Goal: Task Accomplishment & Management: Complete application form

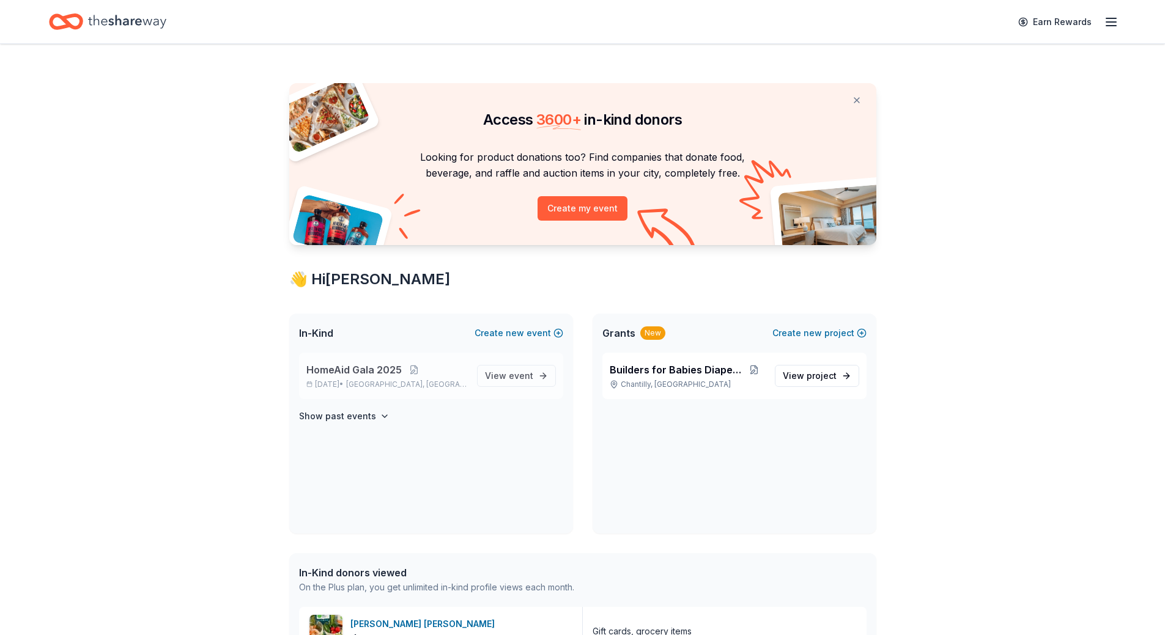
click at [355, 381] on p "[DATE] • [GEOGRAPHIC_DATA], [GEOGRAPHIC_DATA]" at bounding box center [386, 385] width 161 height 10
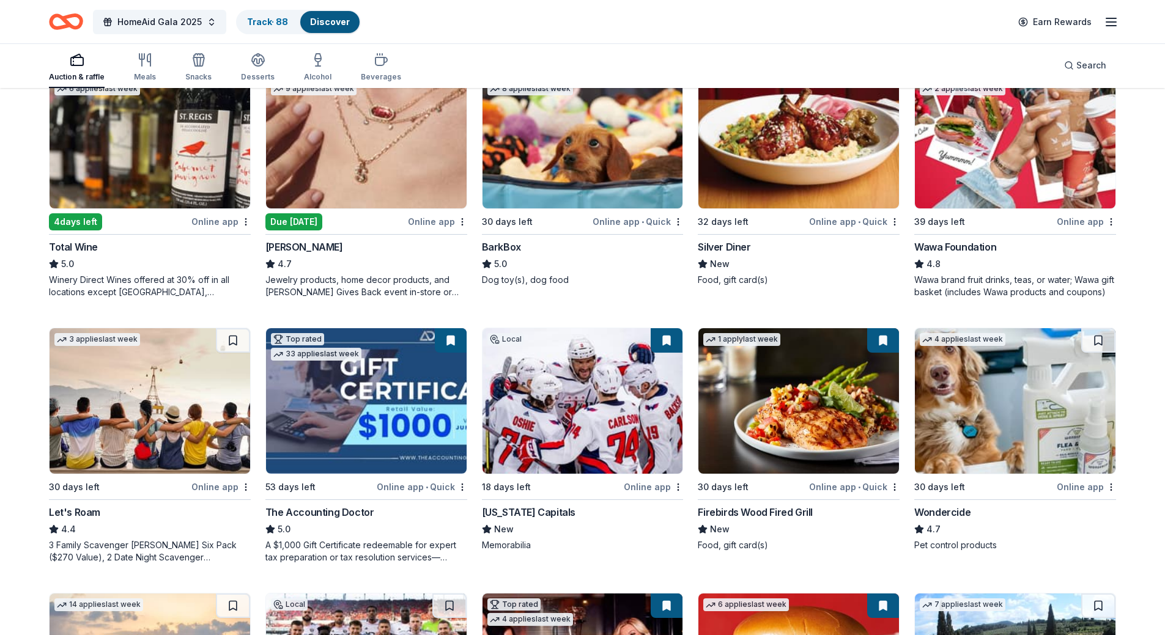
scroll to position [306, 0]
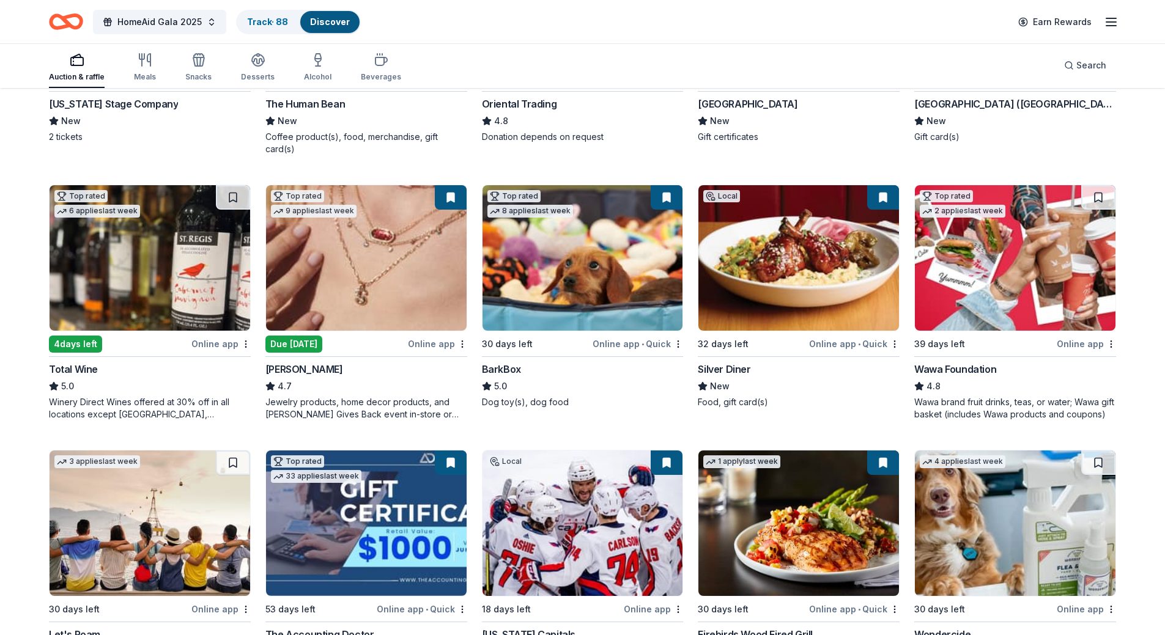
click at [1016, 223] on img at bounding box center [1015, 258] width 201 height 146
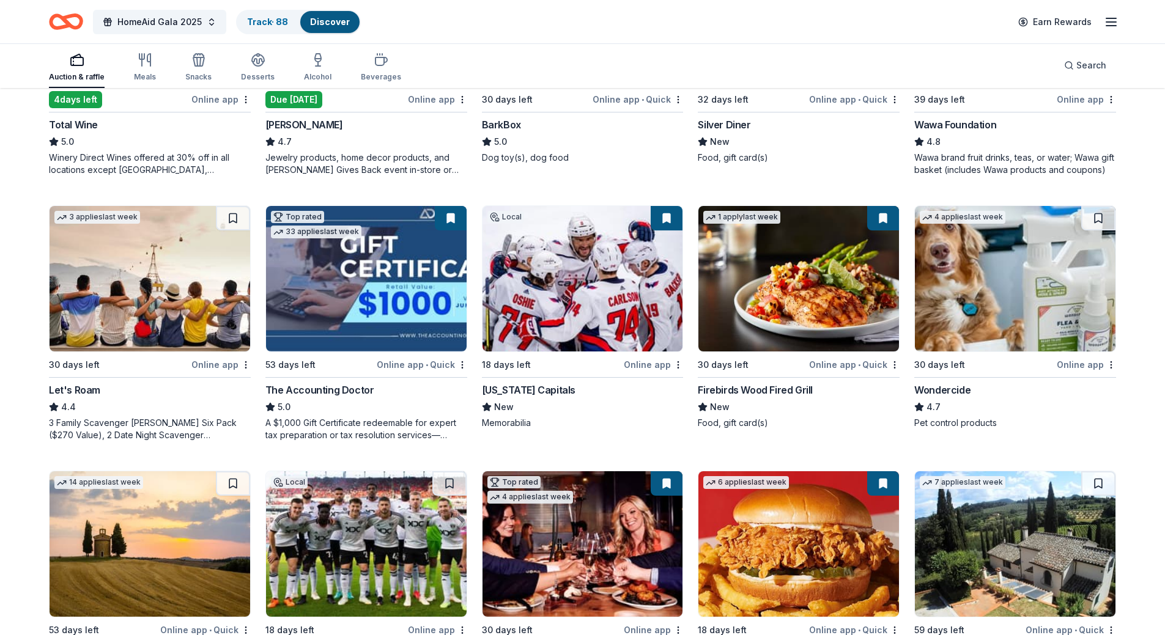
scroll to position [707, 0]
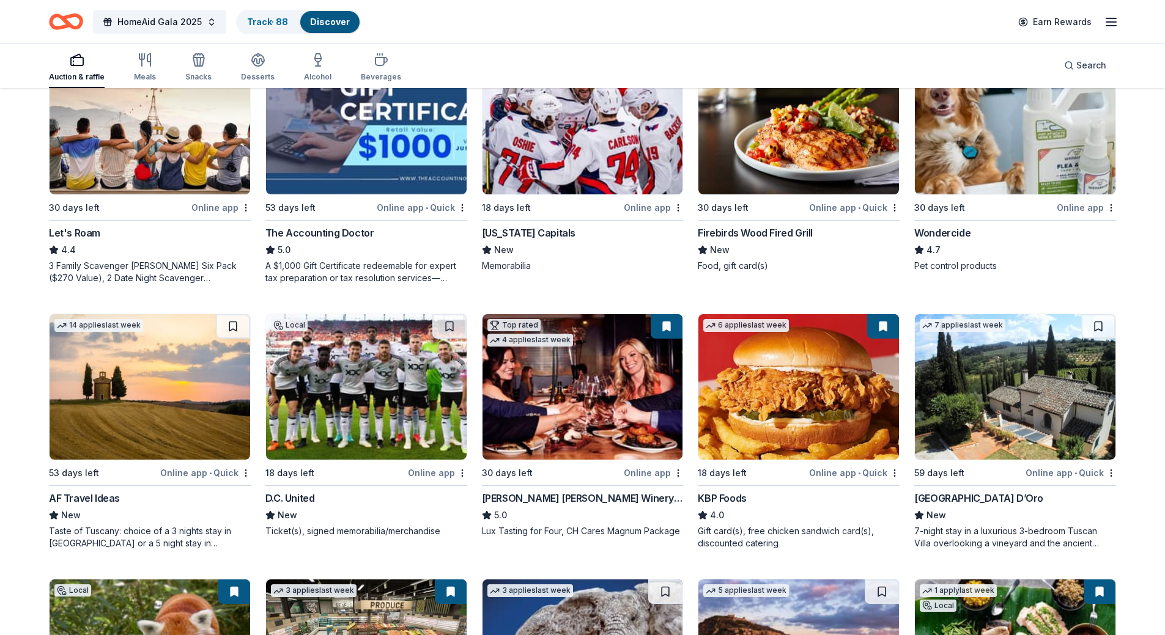
click at [352, 366] on img at bounding box center [366, 387] width 201 height 146
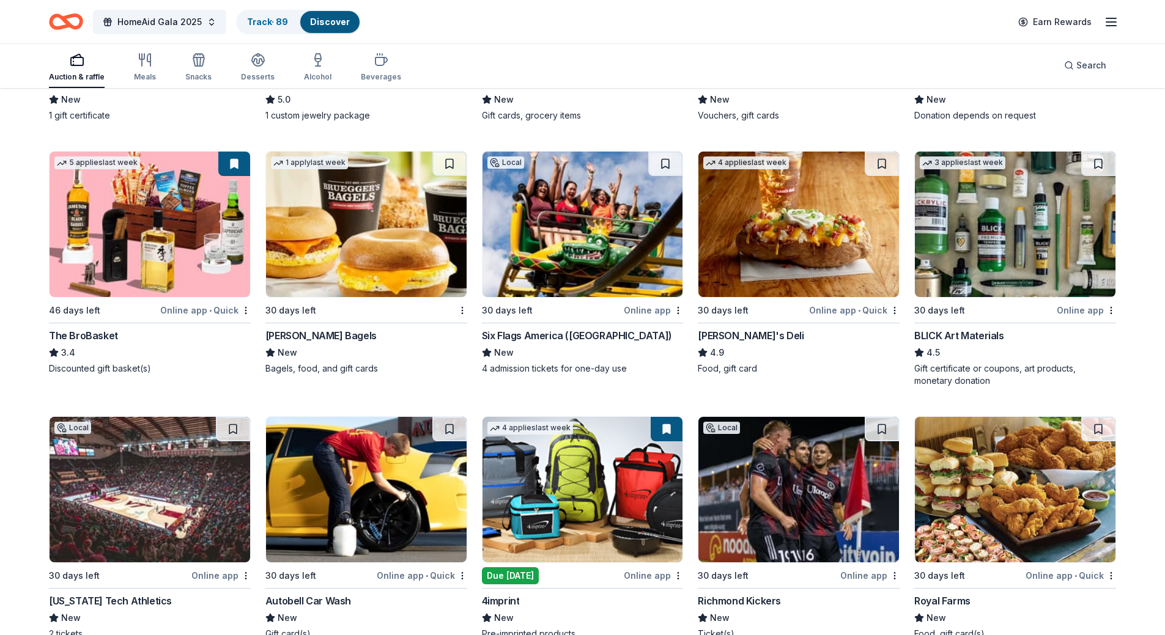
scroll to position [2813, 0]
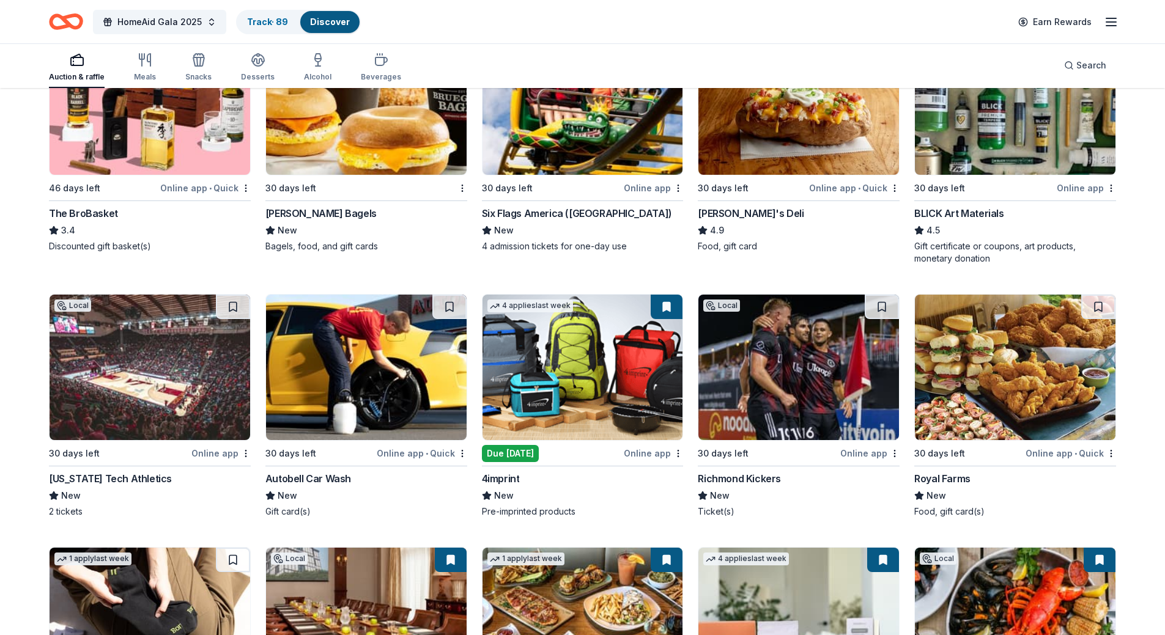
drag, startPoint x: 165, startPoint y: 369, endPoint x: 157, endPoint y: 363, distance: 10.0
click at [165, 369] on img at bounding box center [150, 368] width 201 height 146
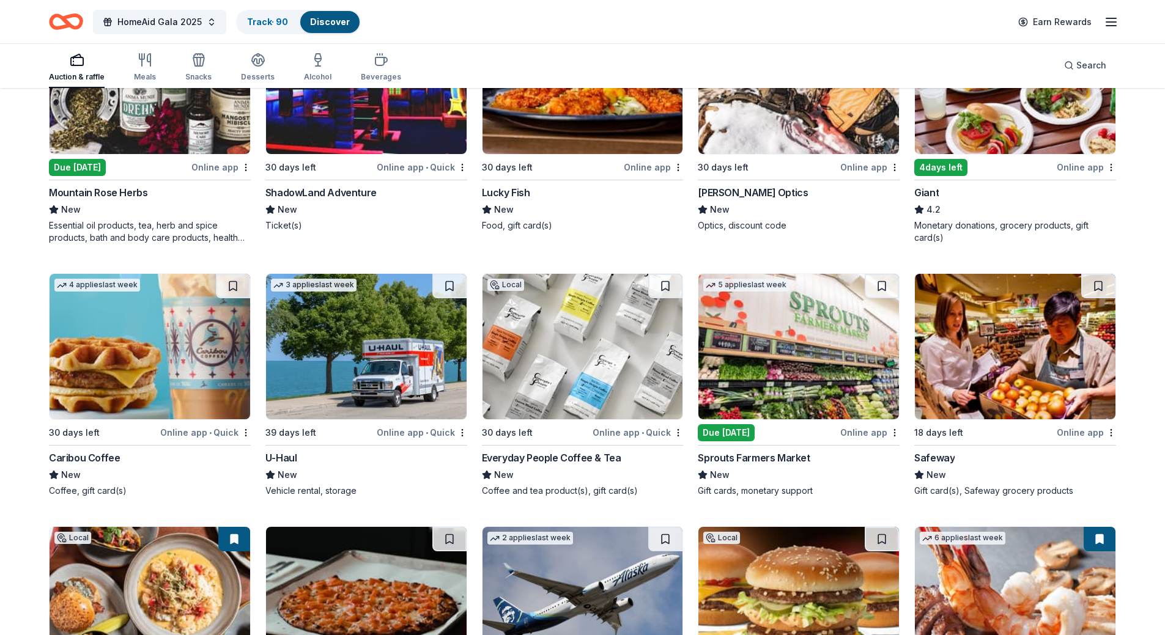
scroll to position [5508, 0]
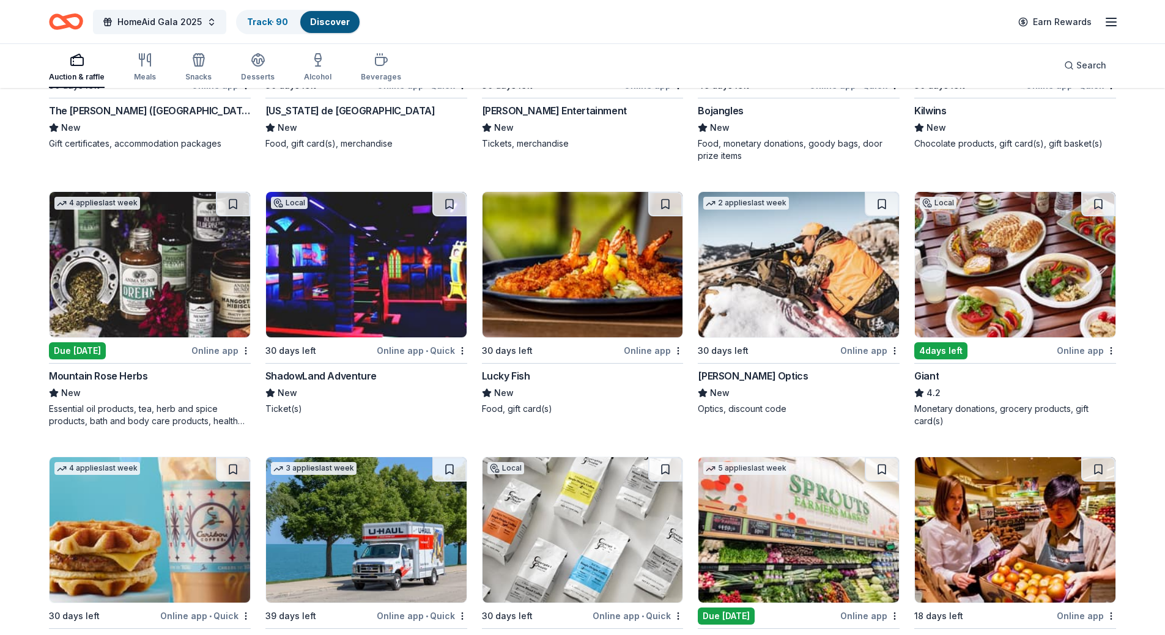
click at [161, 248] on img at bounding box center [150, 265] width 201 height 146
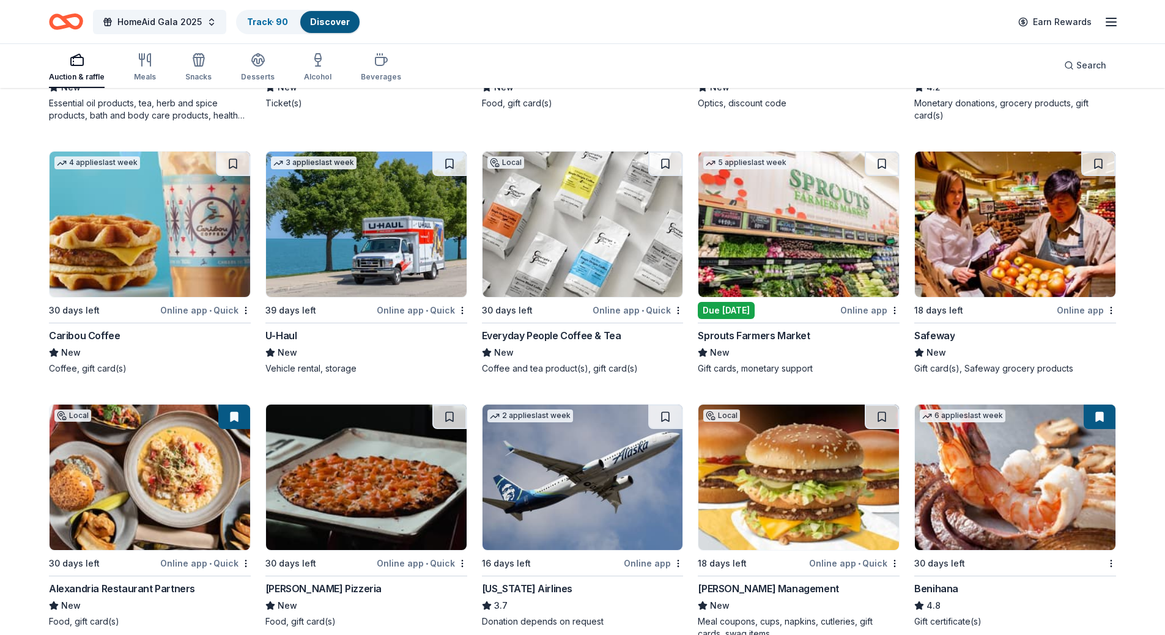
scroll to position [5905, 0]
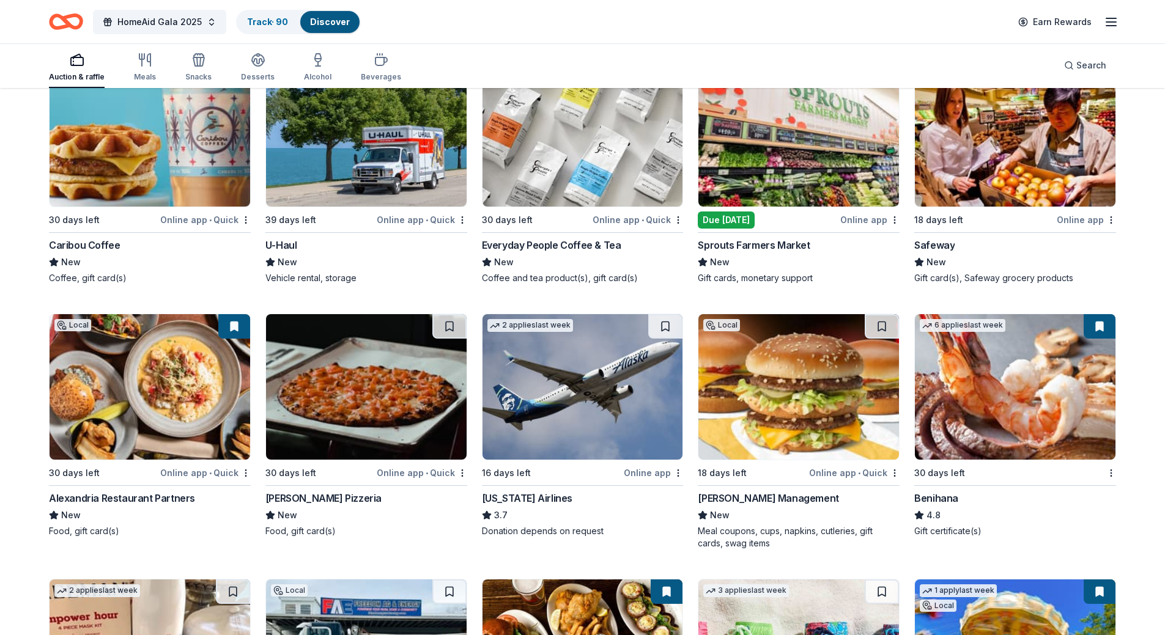
click at [329, 136] on img at bounding box center [366, 134] width 201 height 146
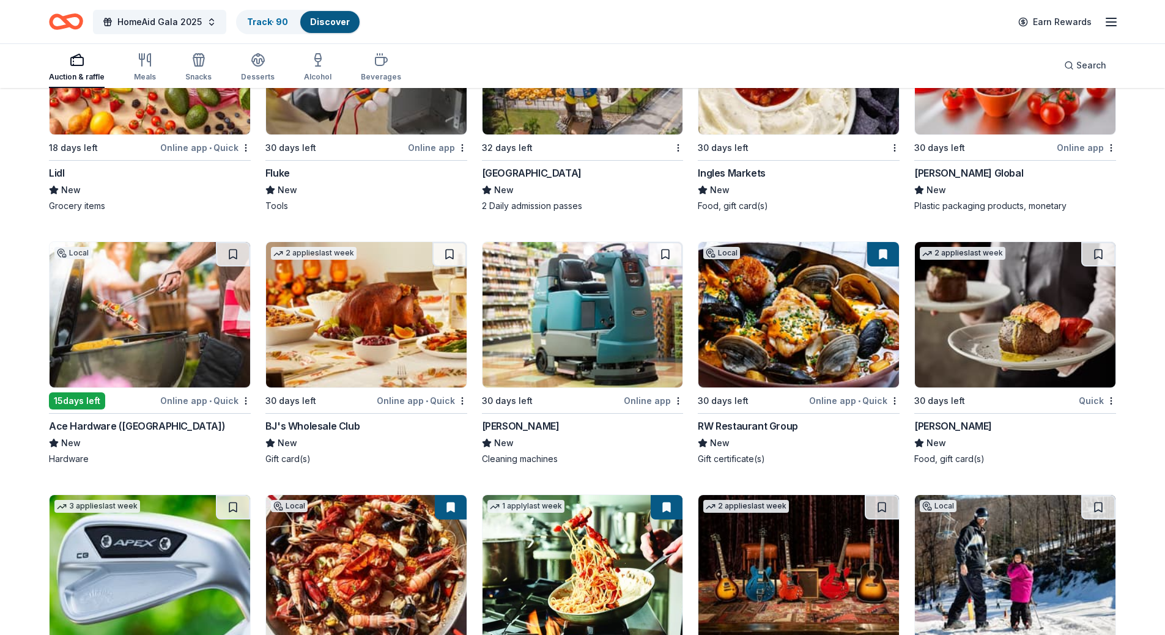
scroll to position [6822, 0]
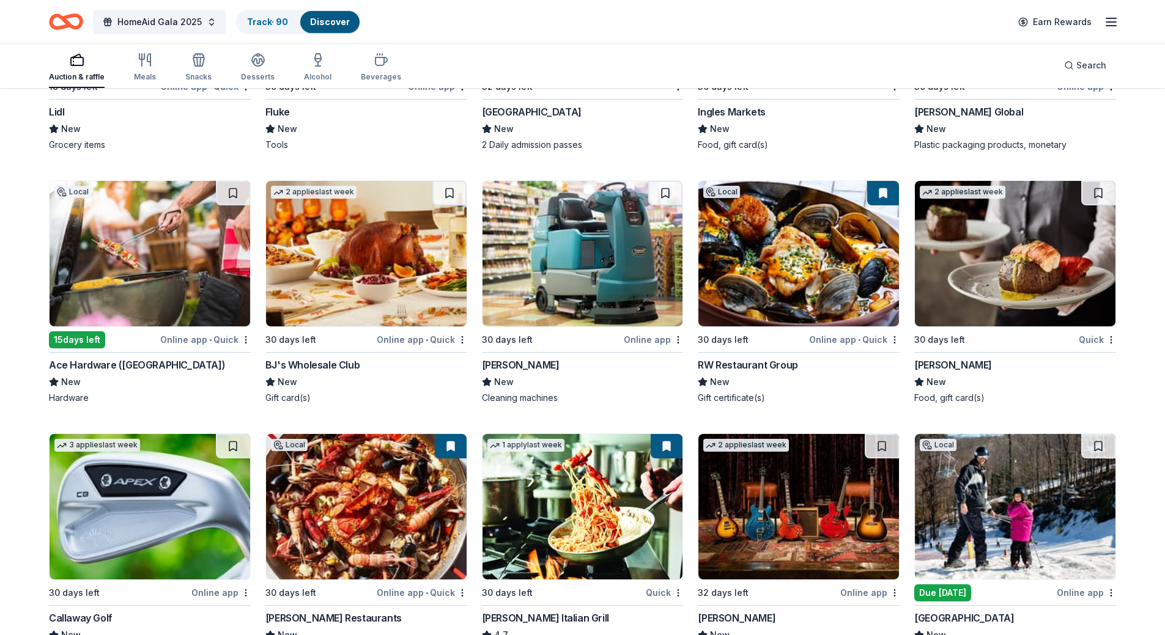
click at [1016, 259] on img at bounding box center [1015, 254] width 201 height 146
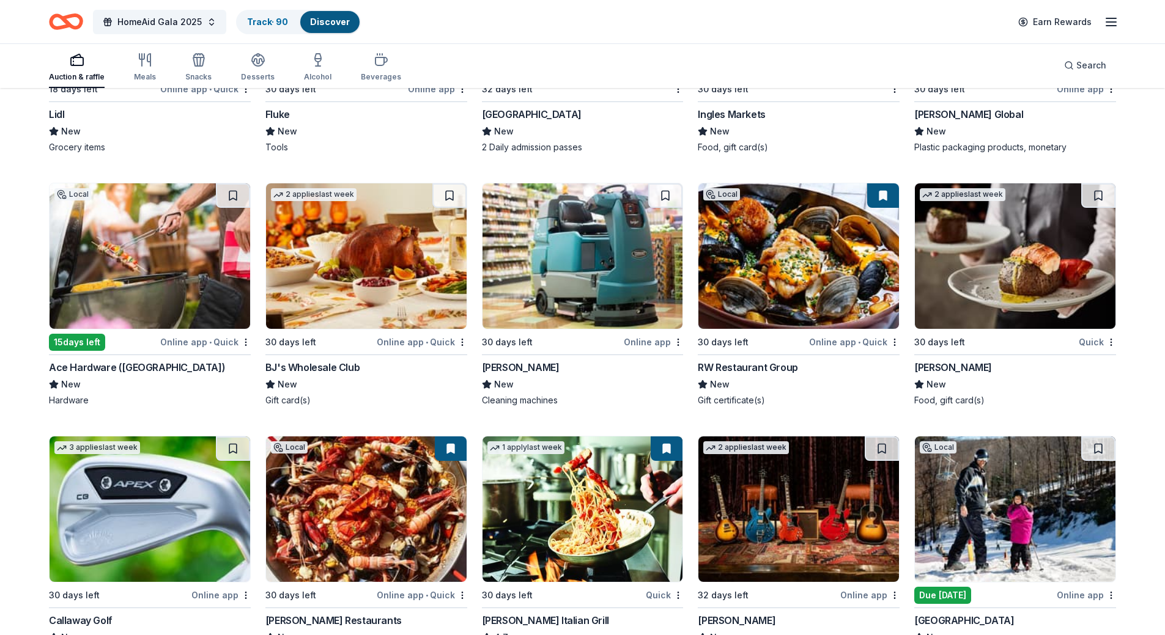
scroll to position [6942, 0]
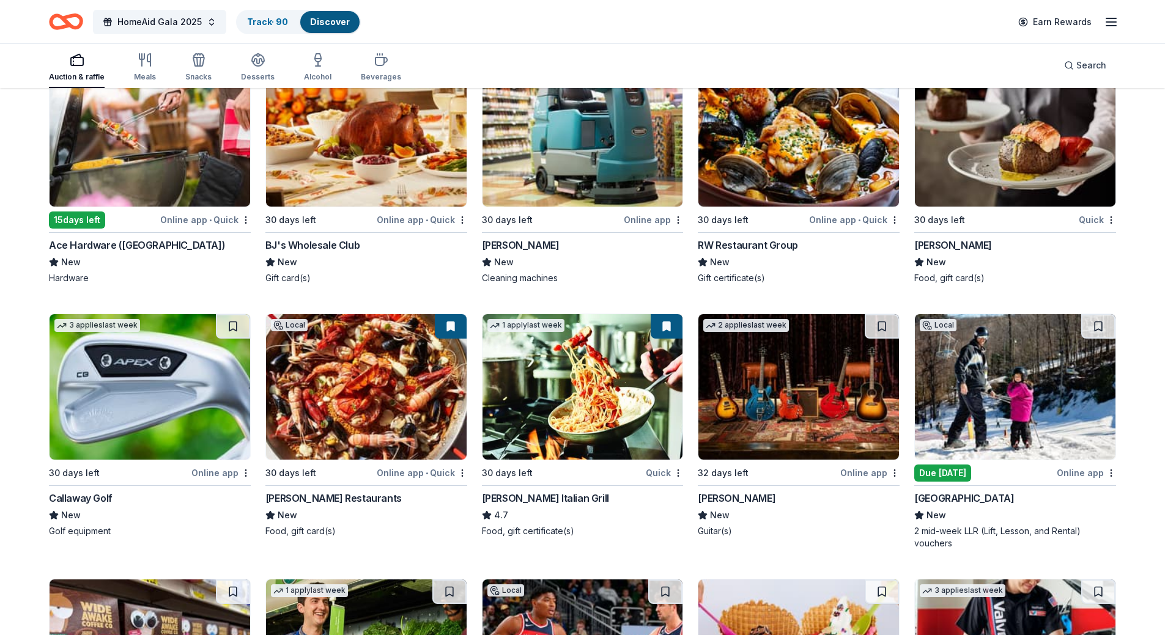
click at [145, 369] on img at bounding box center [150, 387] width 201 height 146
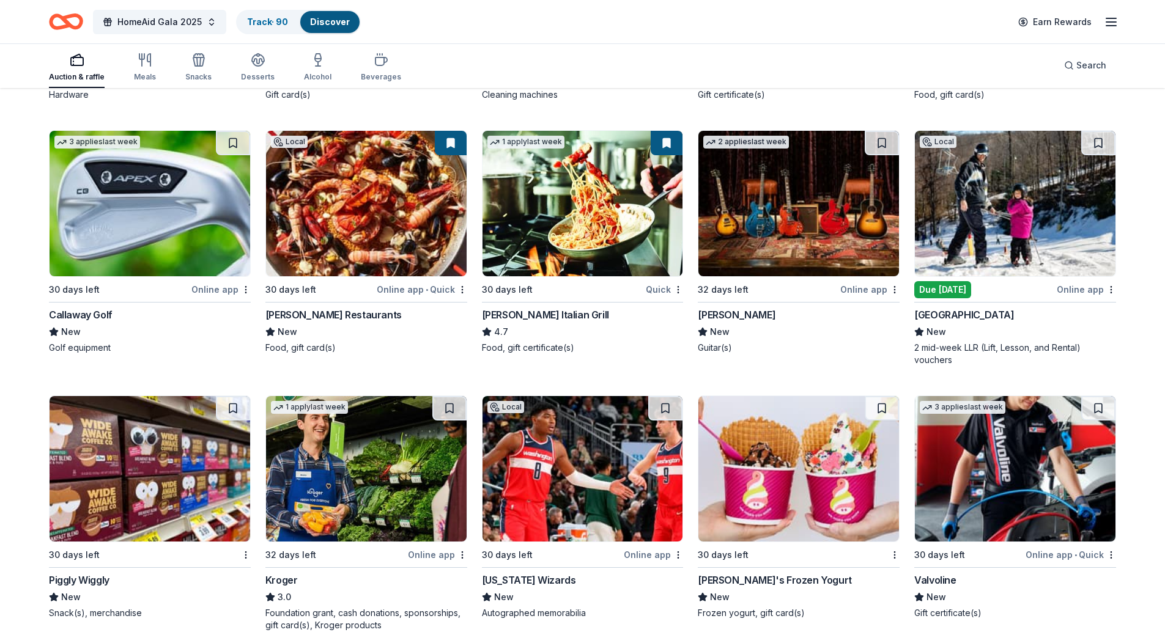
scroll to position [7064, 0]
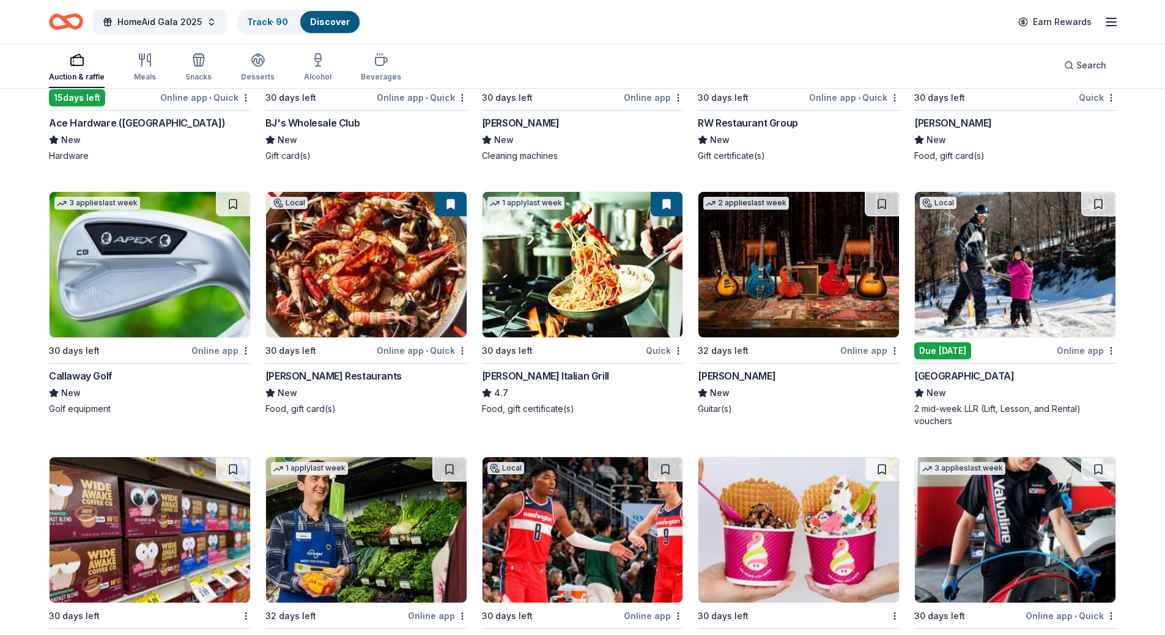
click at [1006, 286] on img at bounding box center [1015, 265] width 201 height 146
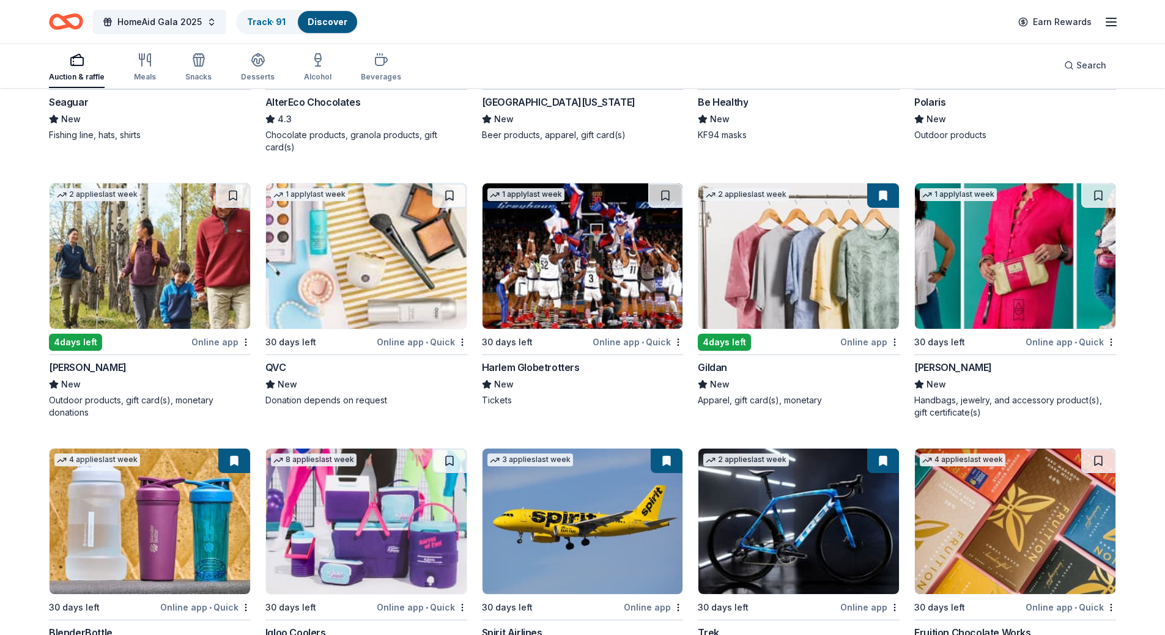
scroll to position [10180, 0]
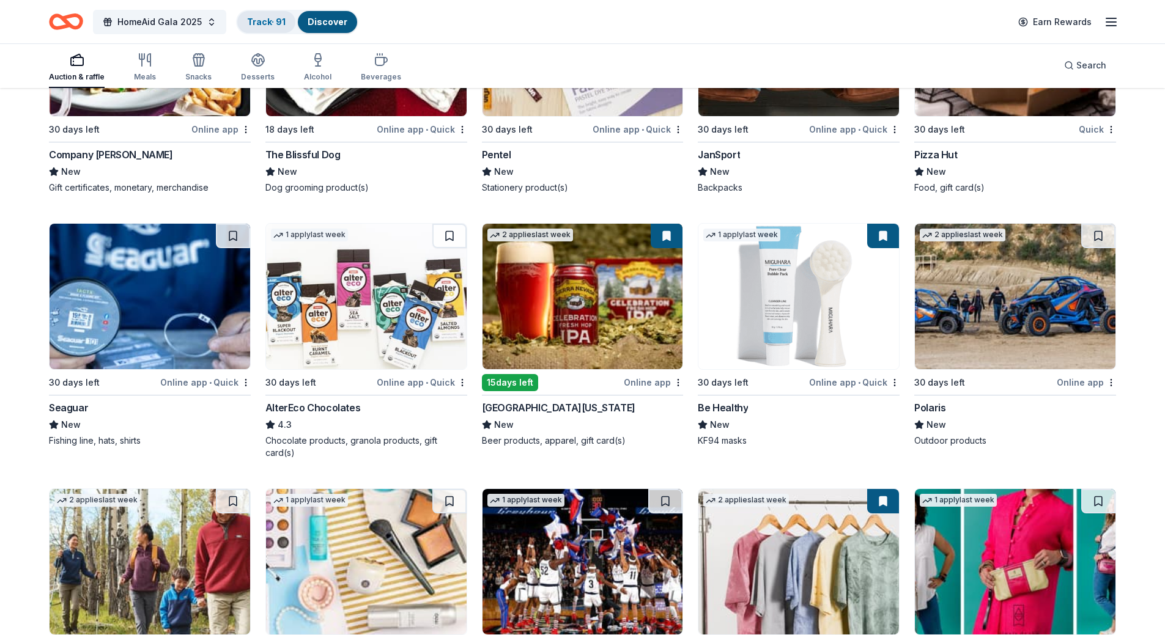
click at [272, 28] on div "Track · 91" at bounding box center [266, 22] width 58 height 22
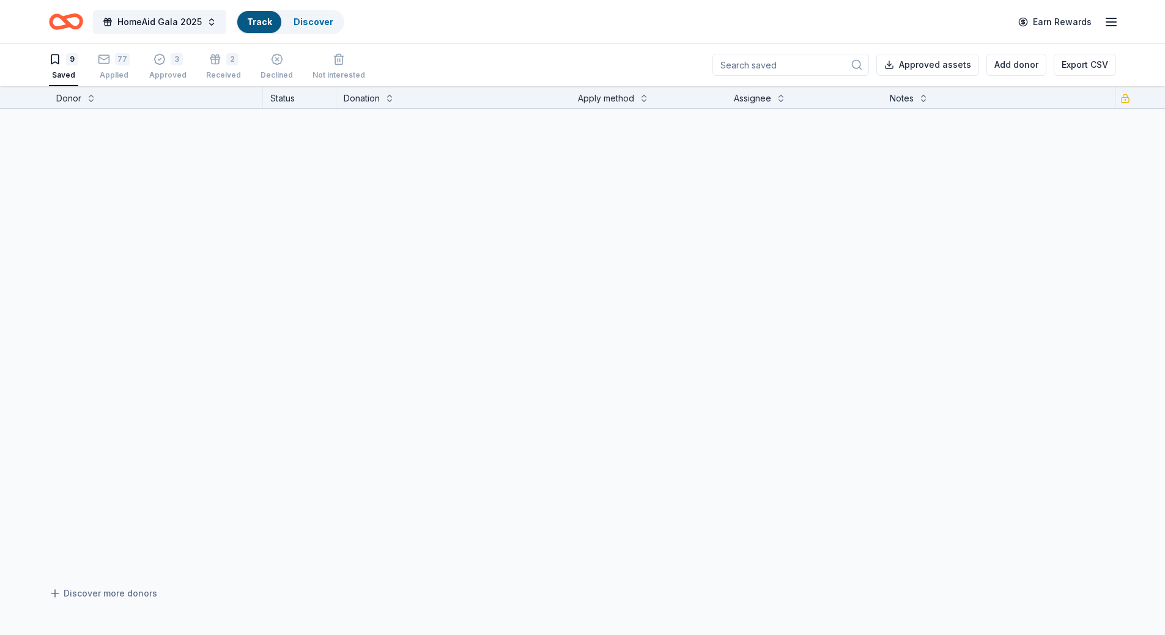
scroll to position [1, 0]
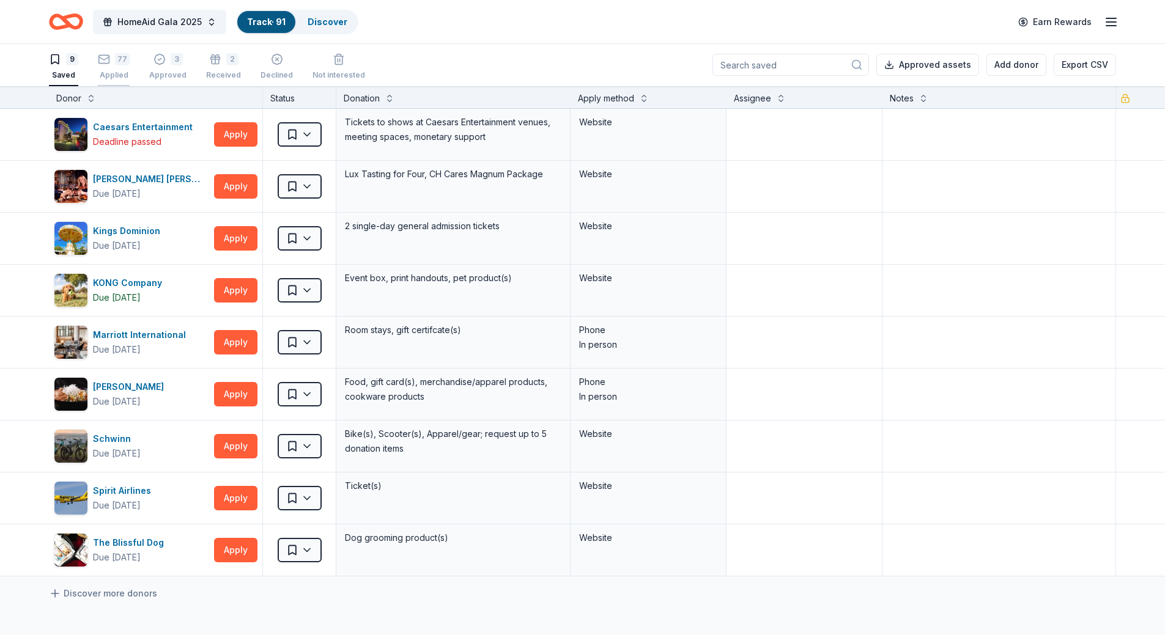
click at [109, 67] on div "77 Applied" at bounding box center [114, 66] width 32 height 27
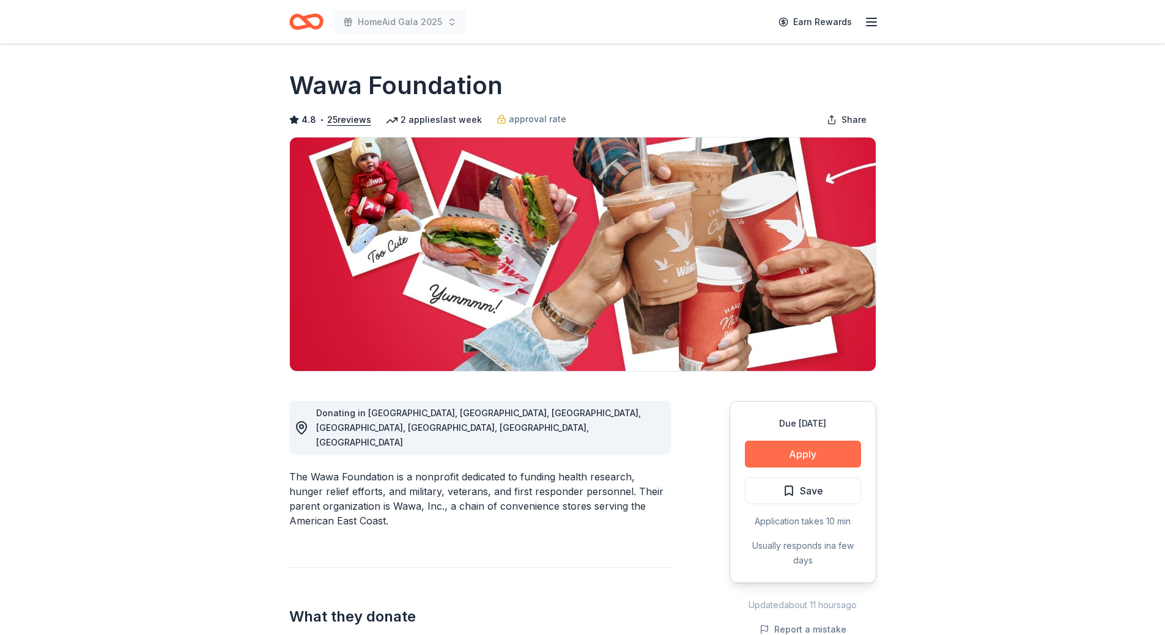
click at [785, 455] on button "Apply" at bounding box center [803, 454] width 116 height 27
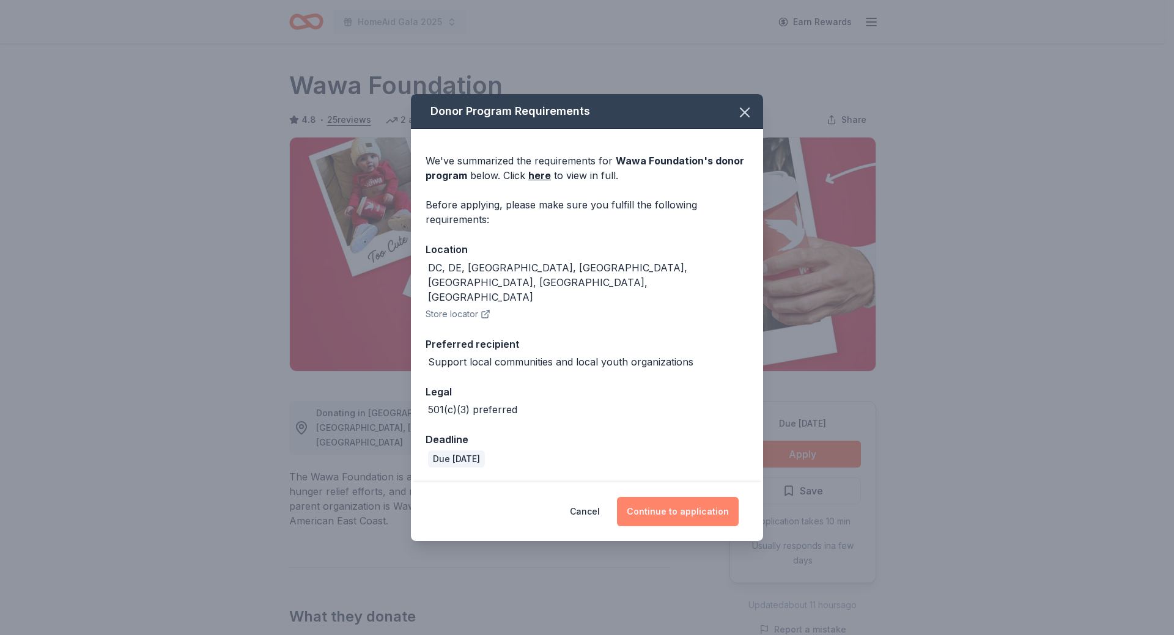
click at [669, 498] on button "Continue to application" at bounding box center [678, 511] width 122 height 29
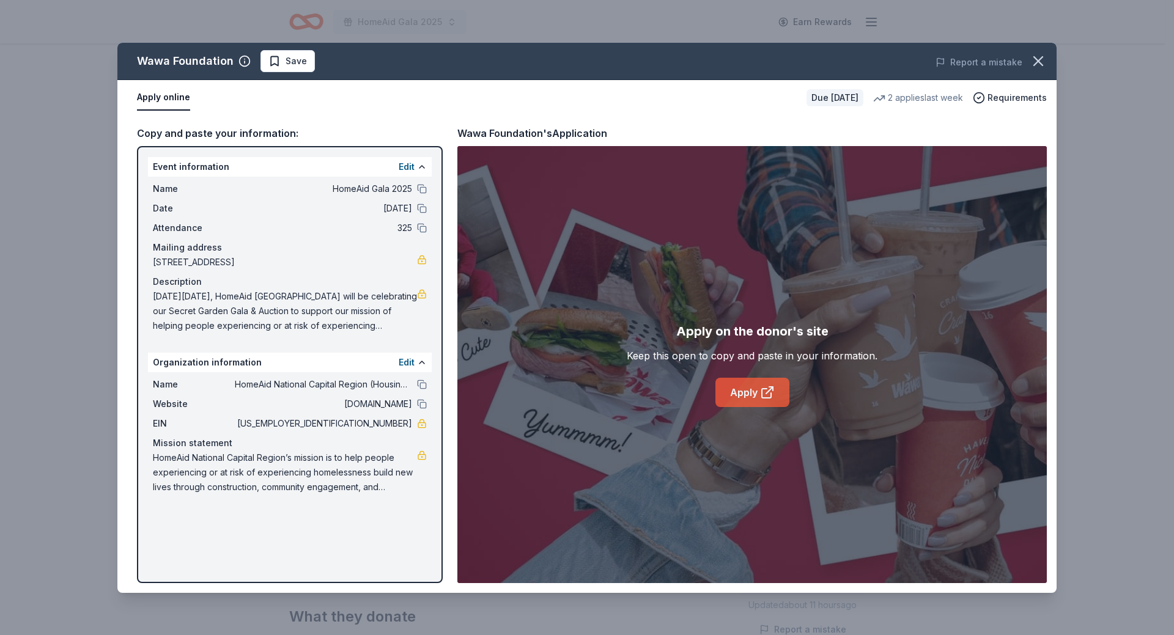
click at [747, 391] on link "Apply" at bounding box center [752, 392] width 74 height 29
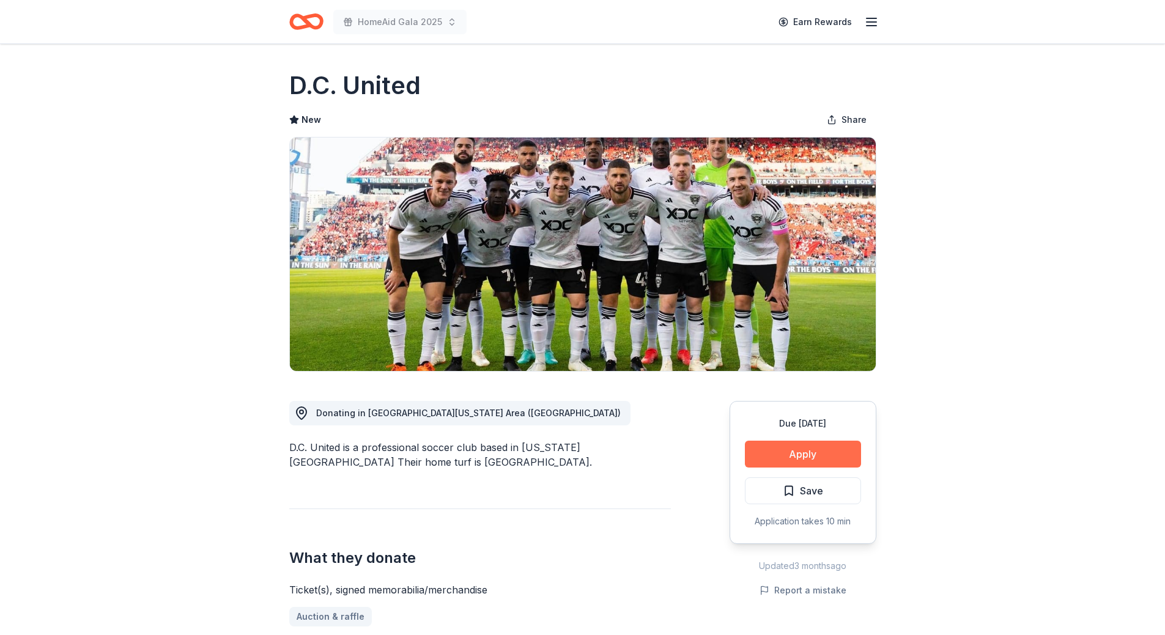
click at [800, 452] on button "Apply" at bounding box center [803, 454] width 116 height 27
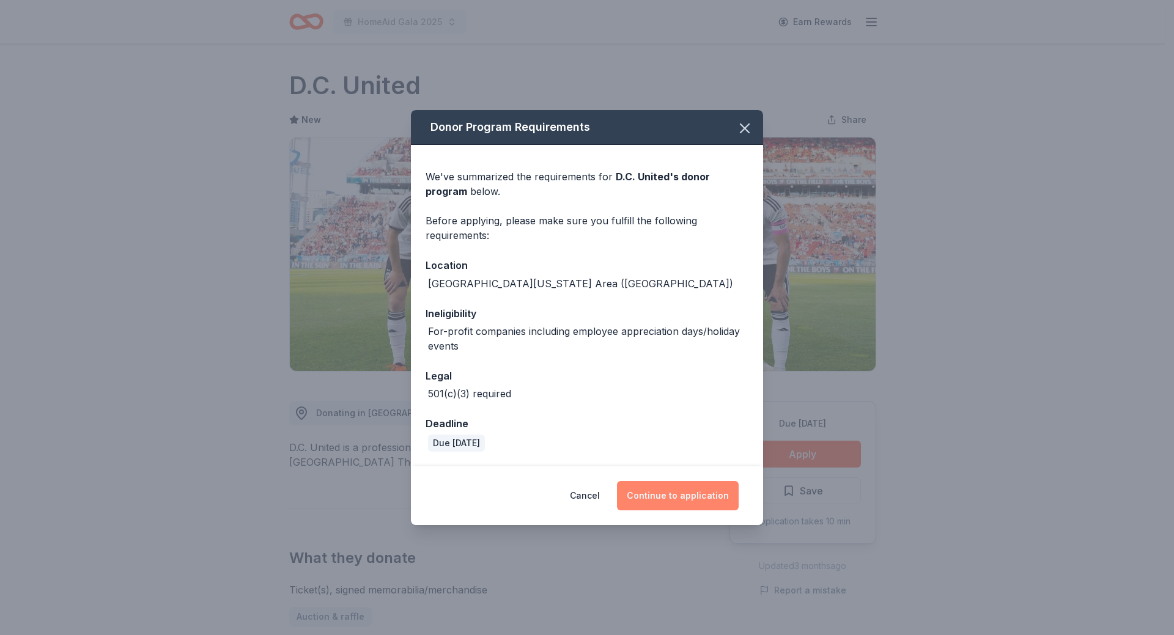
click at [693, 496] on button "Continue to application" at bounding box center [678, 495] width 122 height 29
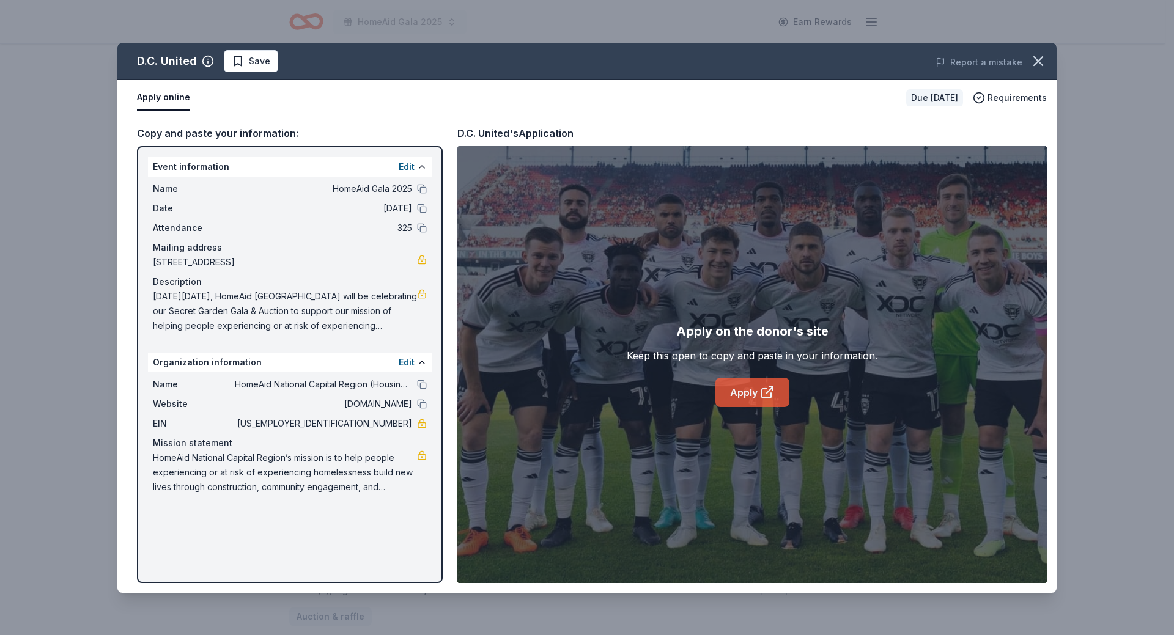
click at [748, 393] on link "Apply" at bounding box center [752, 392] width 74 height 29
click at [250, 61] on span "Save" at bounding box center [259, 61] width 21 height 15
click at [260, 58] on html "HomeAid Gala 2025 Earn Rewards Due in 18 days Share D.C. United New Share Donat…" at bounding box center [587, 317] width 1174 height 635
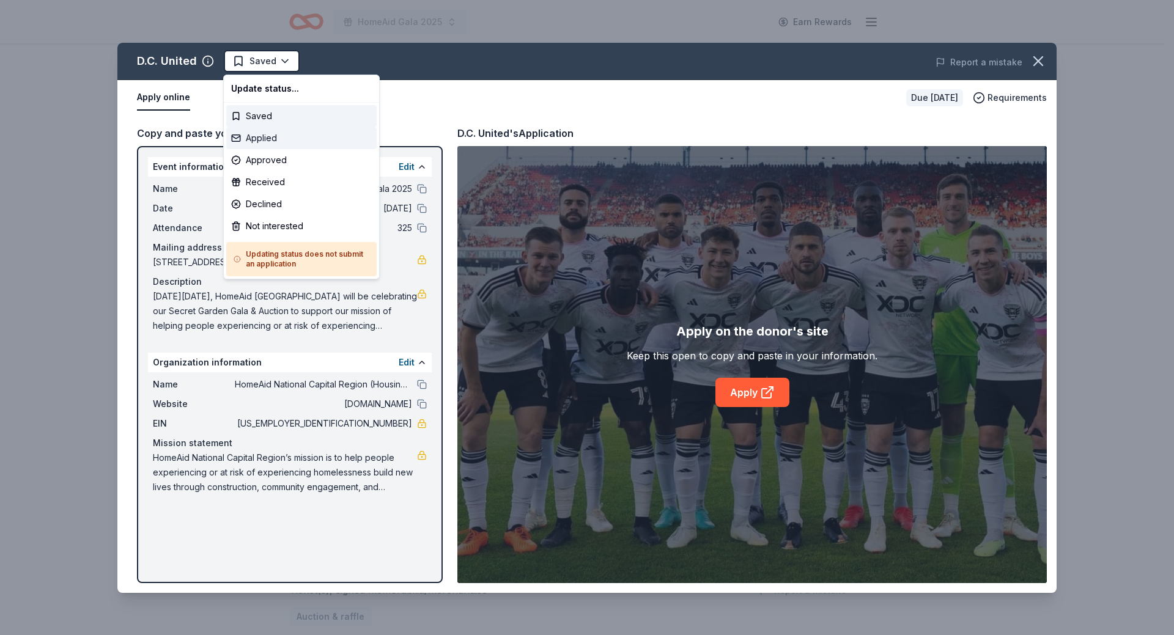
click at [264, 141] on div "Applied" at bounding box center [301, 138] width 150 height 22
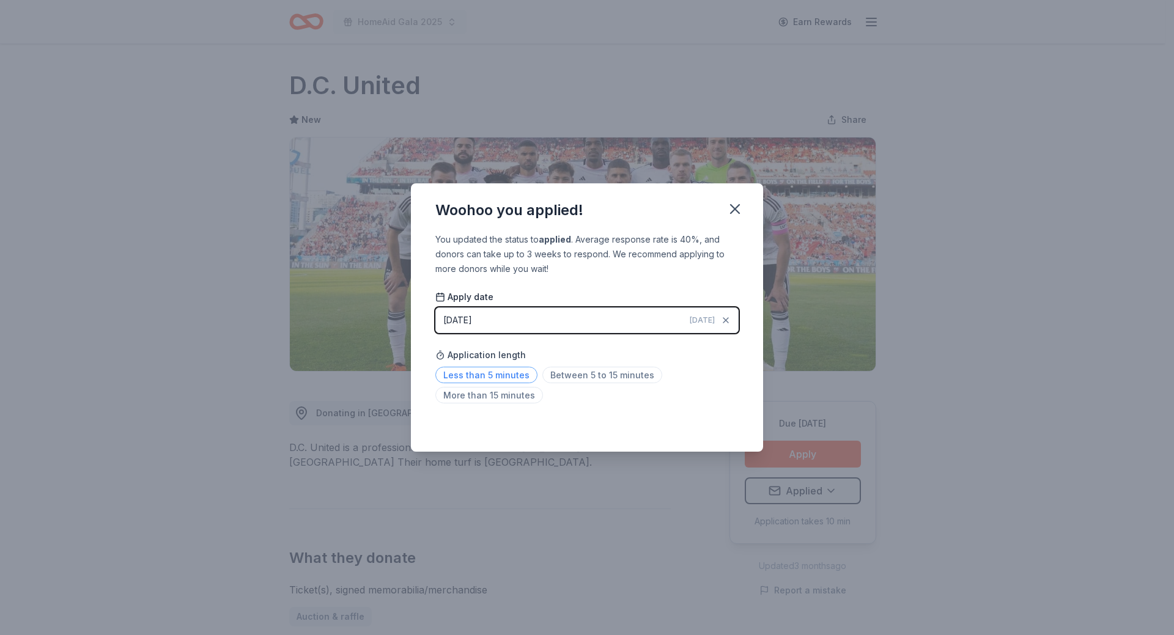
click at [512, 376] on span "Less than 5 minutes" at bounding box center [486, 375] width 102 height 17
click at [729, 208] on icon "button" at bounding box center [734, 209] width 17 height 17
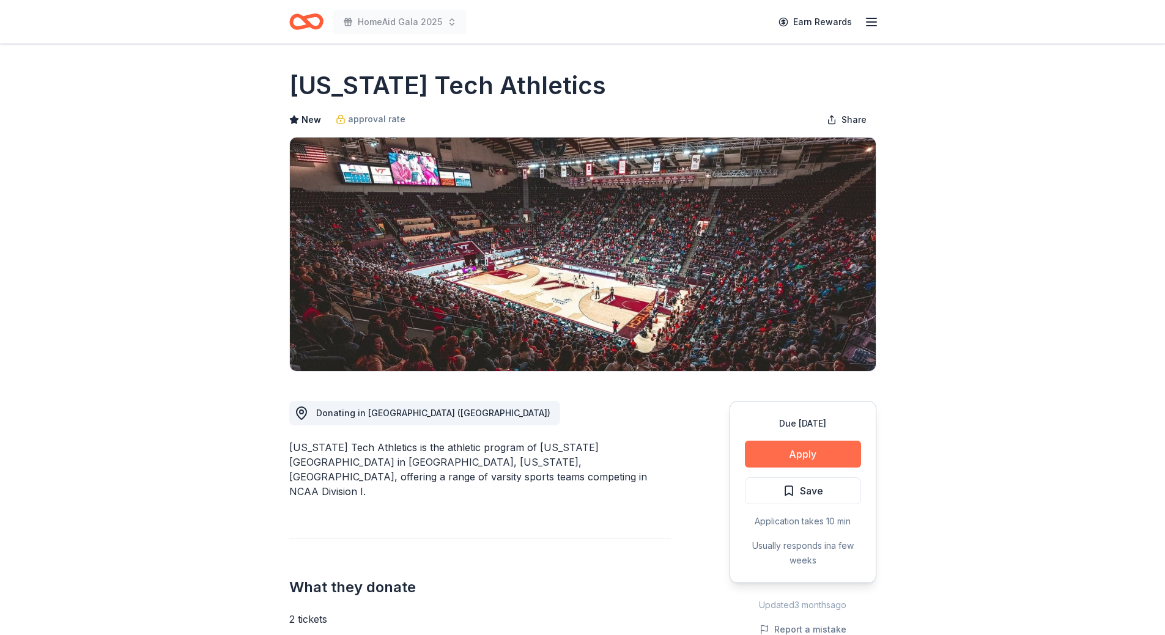
click at [786, 451] on button "Apply" at bounding box center [803, 454] width 116 height 27
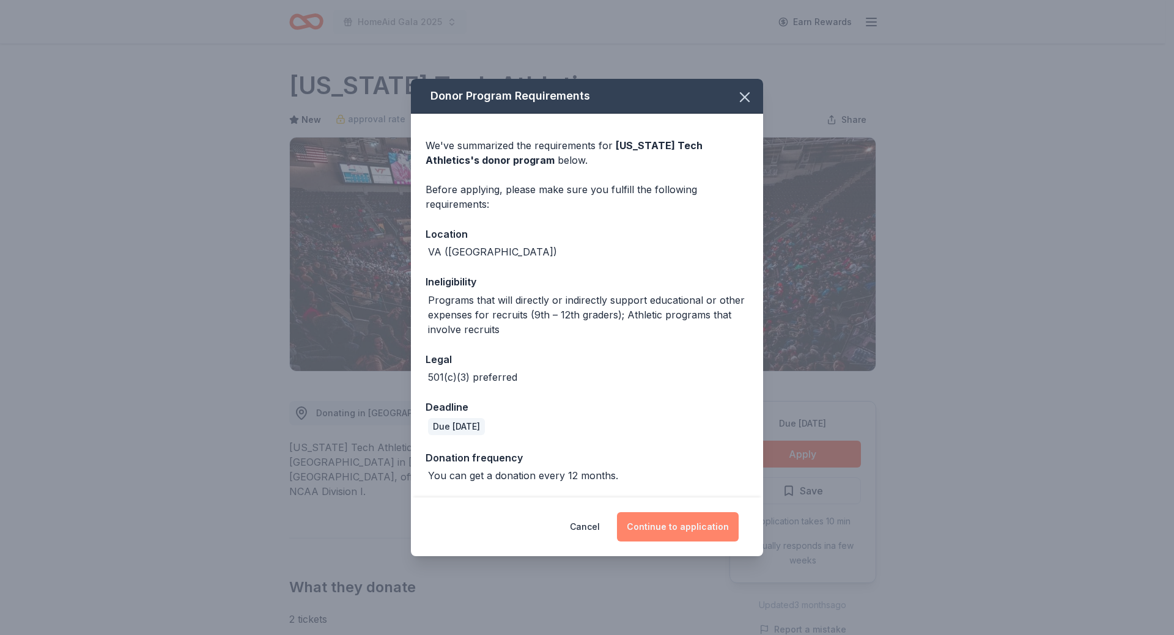
click at [690, 524] on button "Continue to application" at bounding box center [678, 526] width 122 height 29
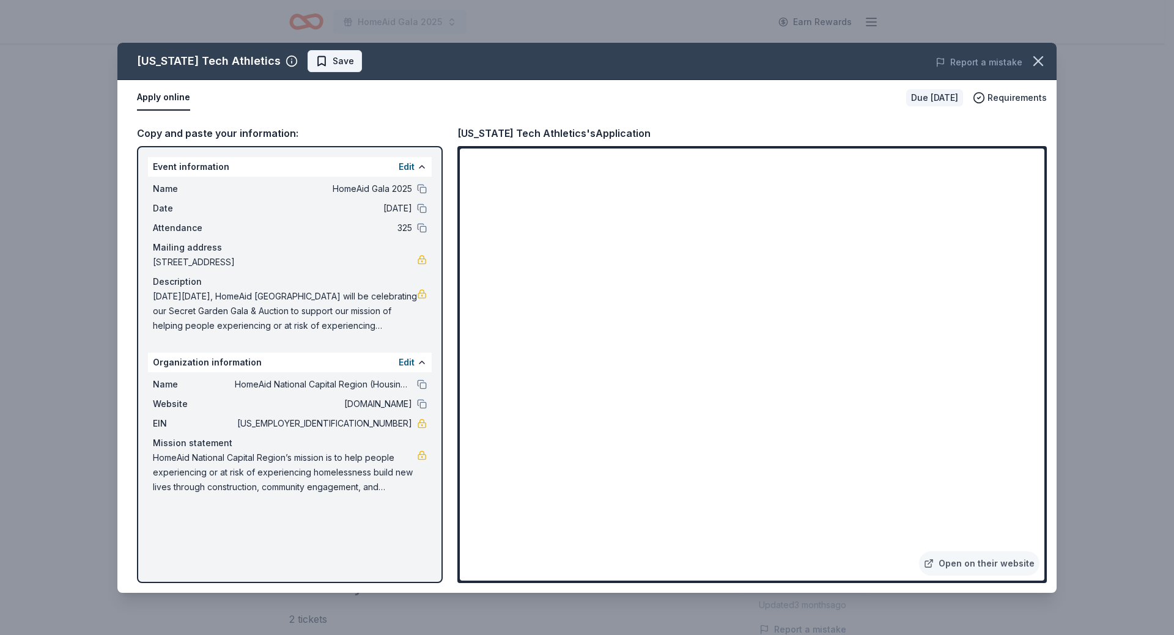
click at [315, 60] on span "Save" at bounding box center [334, 61] width 39 height 15
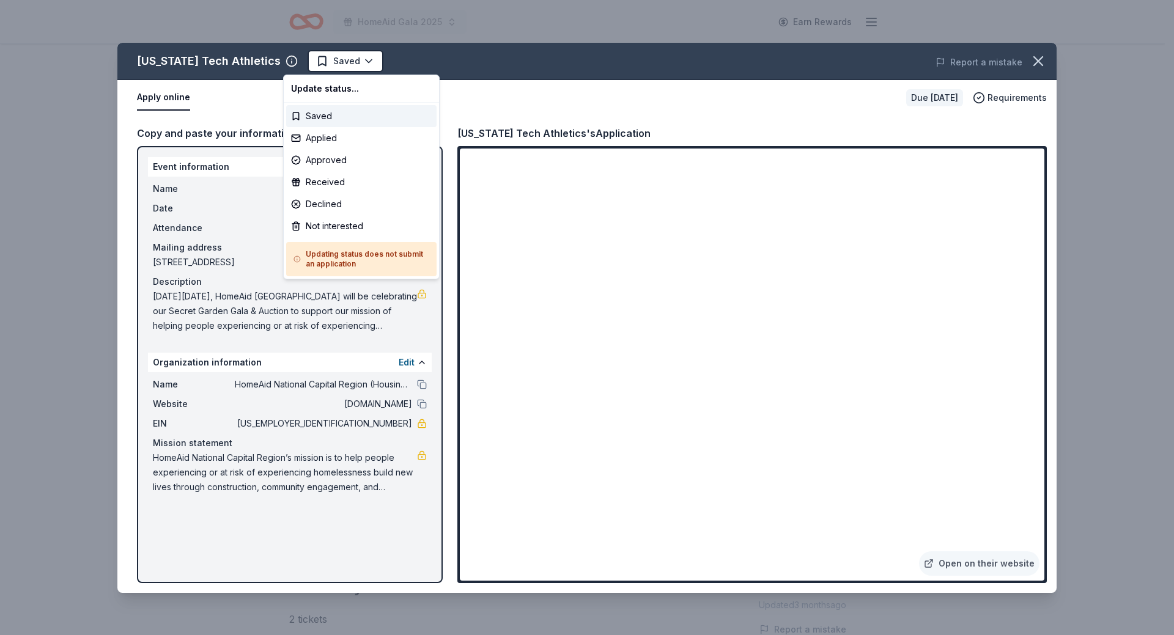
click at [300, 61] on html "HomeAid Gala 2025 Earn Rewards Due in 30 days Share Virginia Tech Athletics New…" at bounding box center [587, 317] width 1174 height 635
click at [315, 139] on div "Applied" at bounding box center [361, 138] width 150 height 22
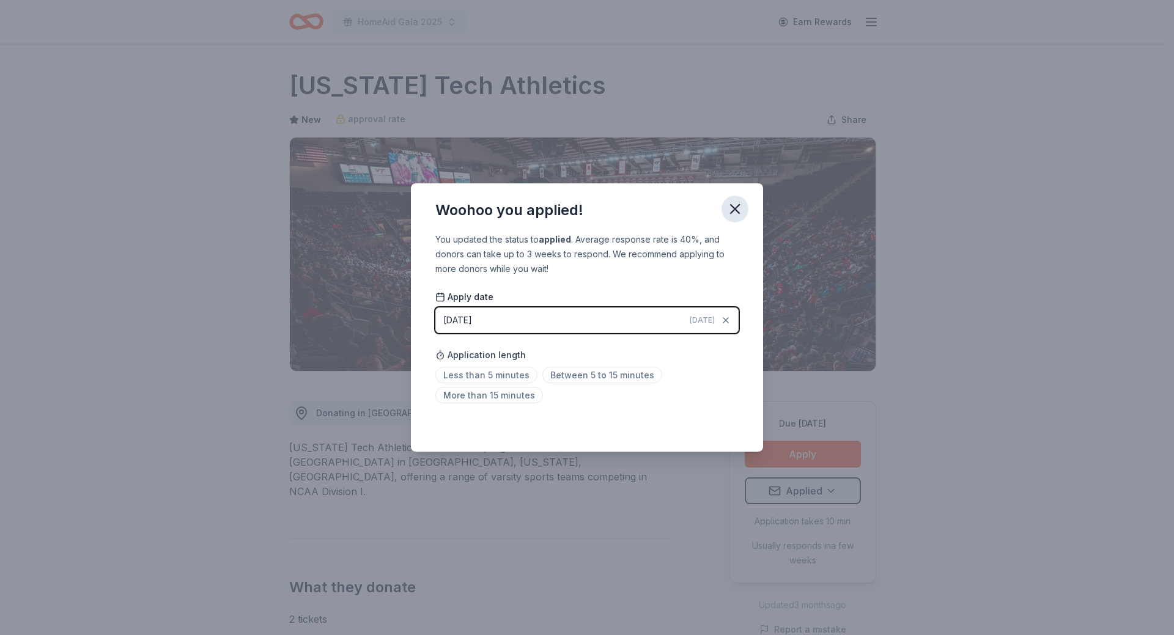
click at [736, 215] on icon "button" at bounding box center [734, 209] width 17 height 17
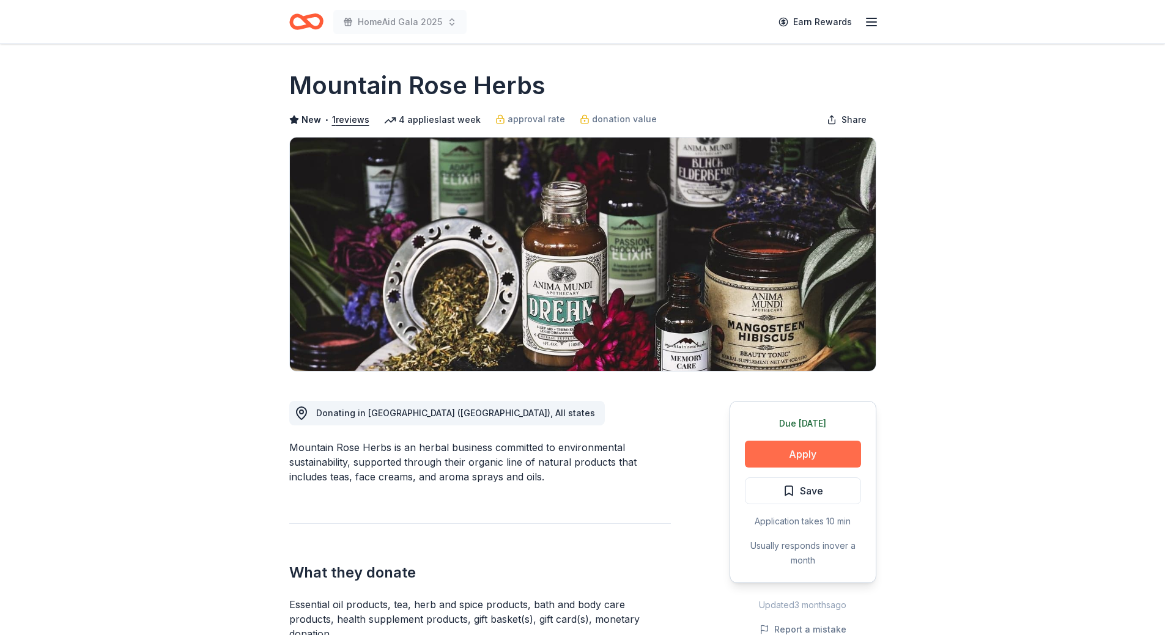
click at [795, 453] on button "Apply" at bounding box center [803, 454] width 116 height 27
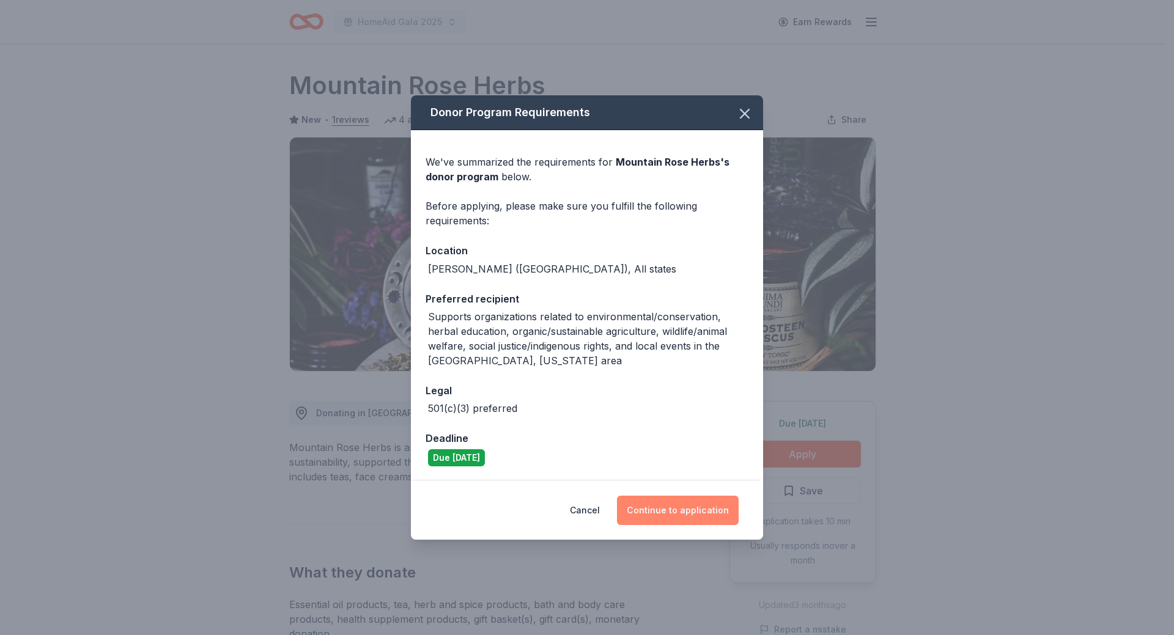
click at [686, 510] on button "Continue to application" at bounding box center [678, 510] width 122 height 29
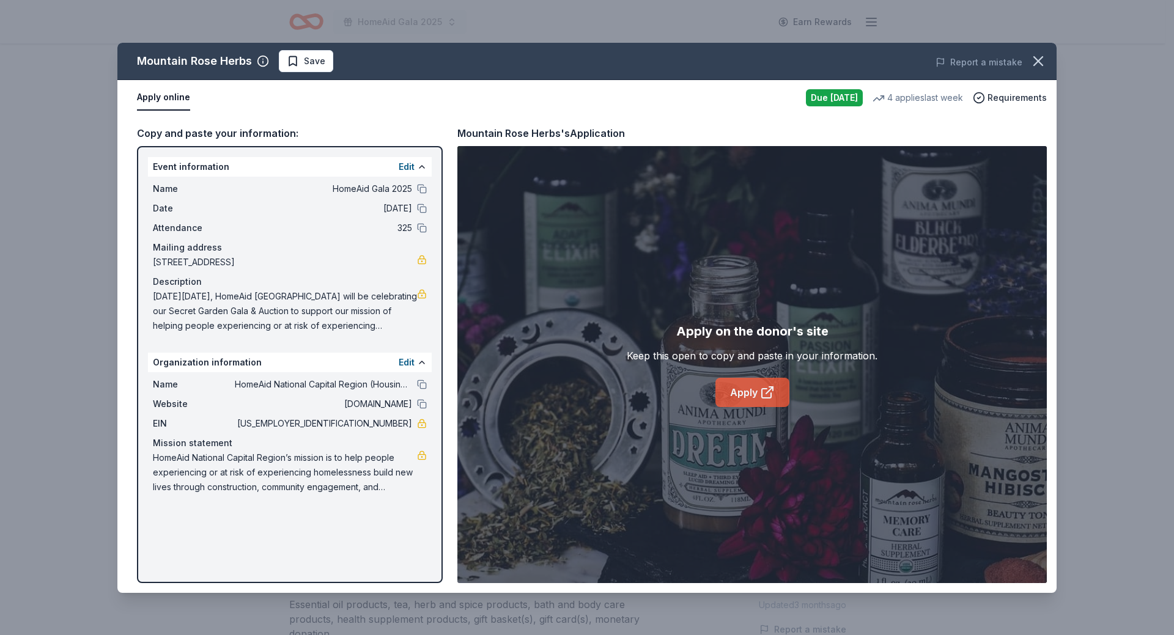
click at [748, 393] on link "Apply" at bounding box center [752, 392] width 74 height 29
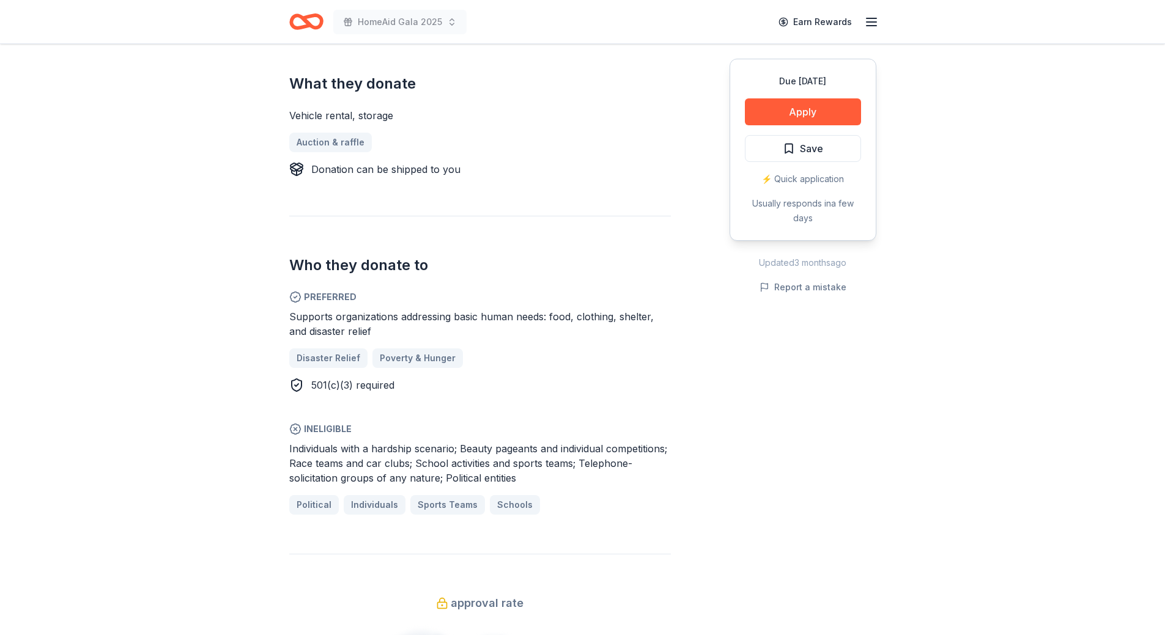
scroll to position [550, 0]
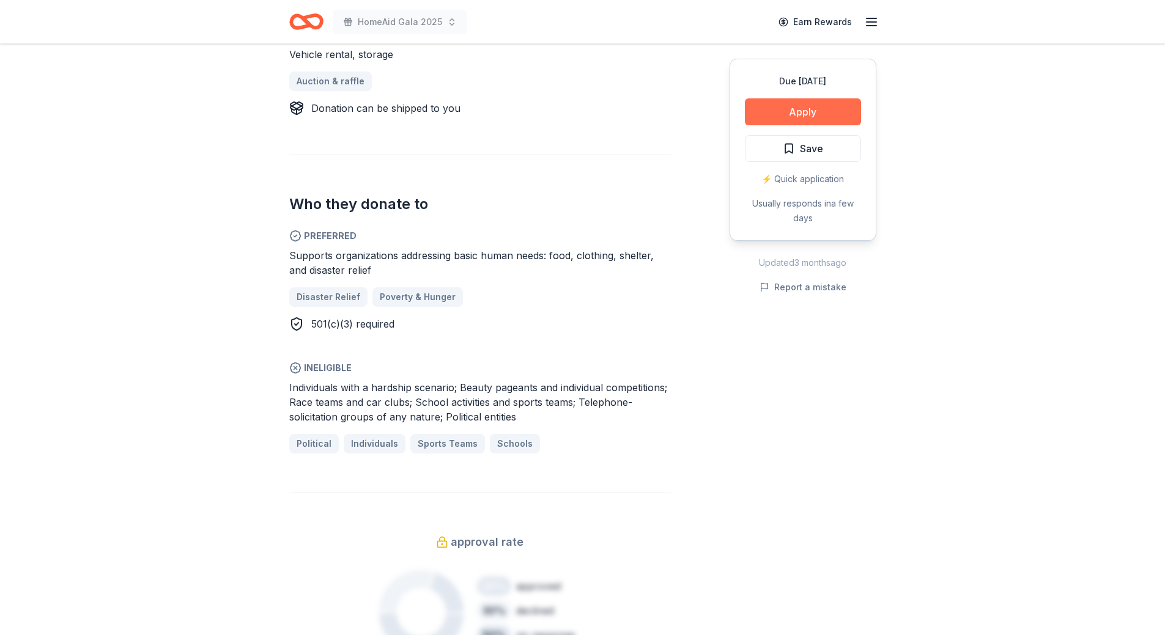
click at [797, 105] on button "Apply" at bounding box center [803, 111] width 116 height 27
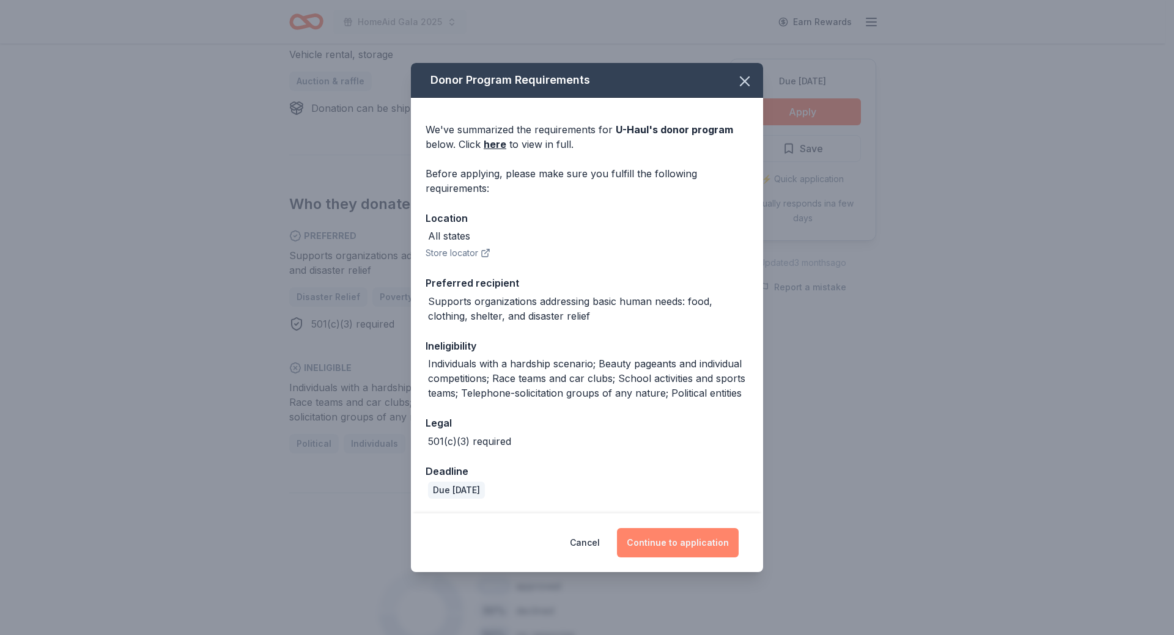
click at [676, 538] on button "Continue to application" at bounding box center [678, 542] width 122 height 29
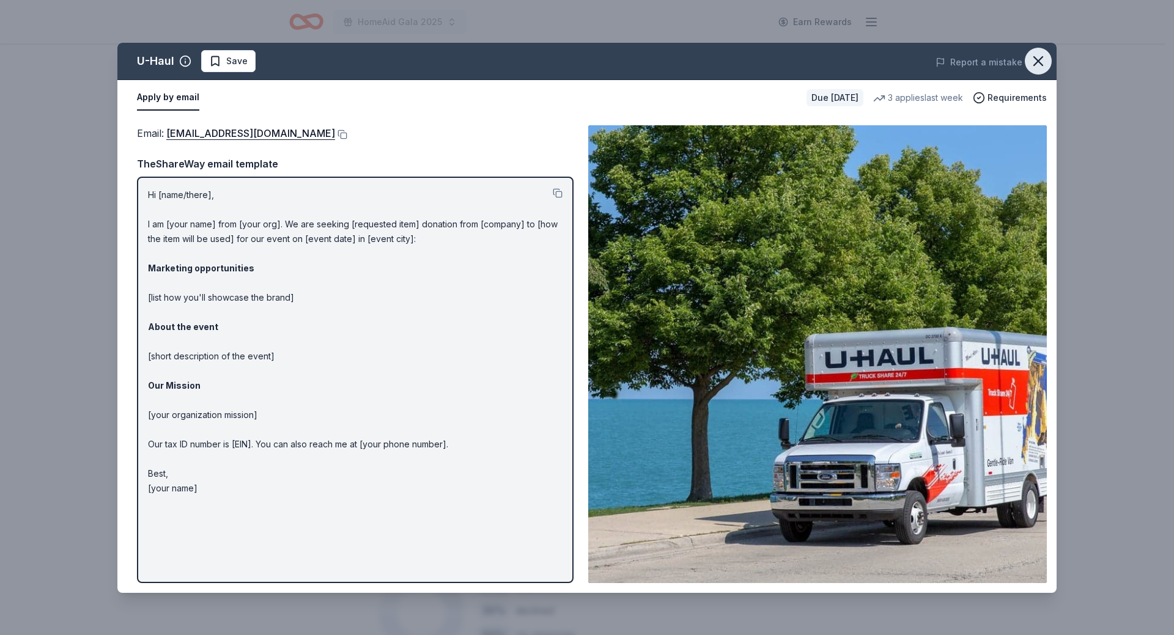
click at [1034, 61] on icon "button" at bounding box center [1038, 61] width 17 height 17
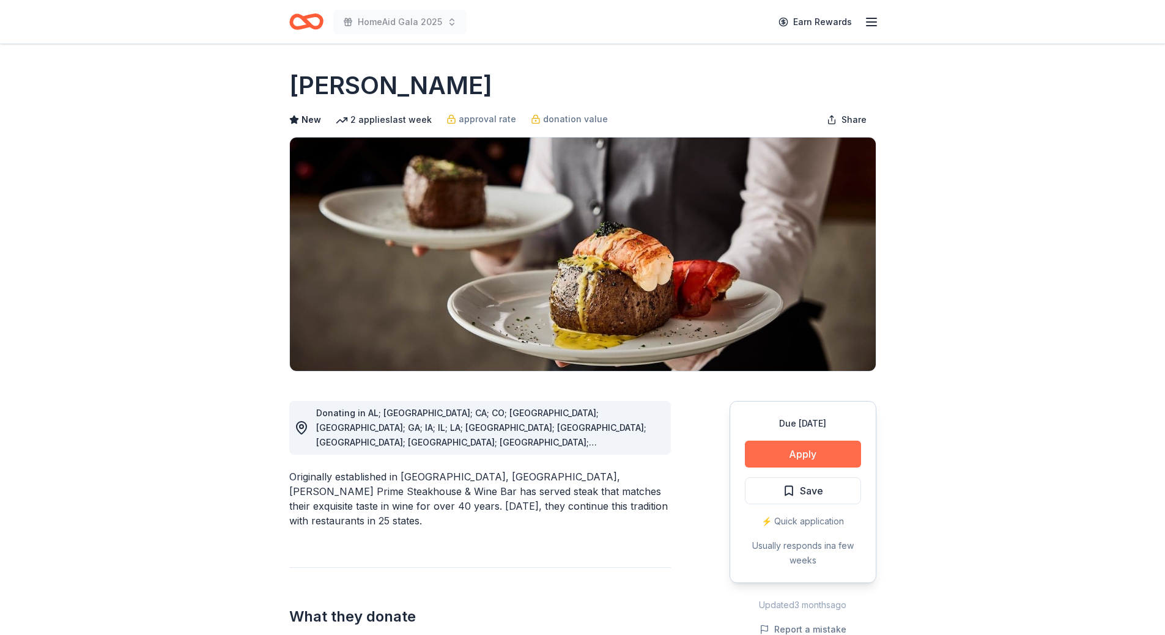
click at [805, 452] on button "Apply" at bounding box center [803, 454] width 116 height 27
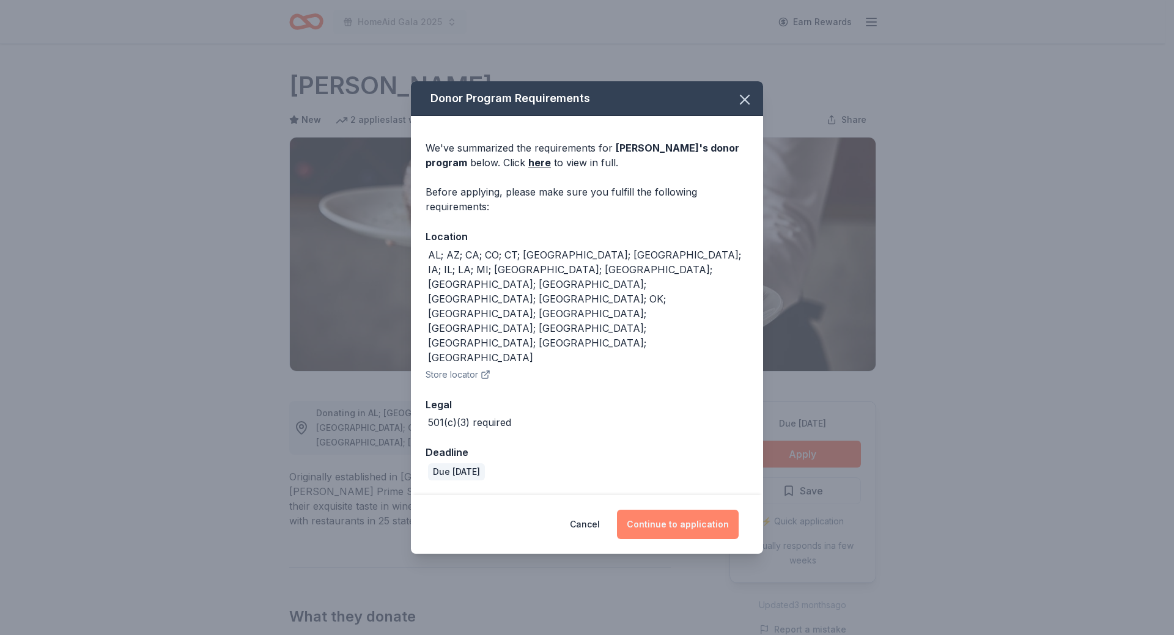
click at [665, 510] on button "Continue to application" at bounding box center [678, 524] width 122 height 29
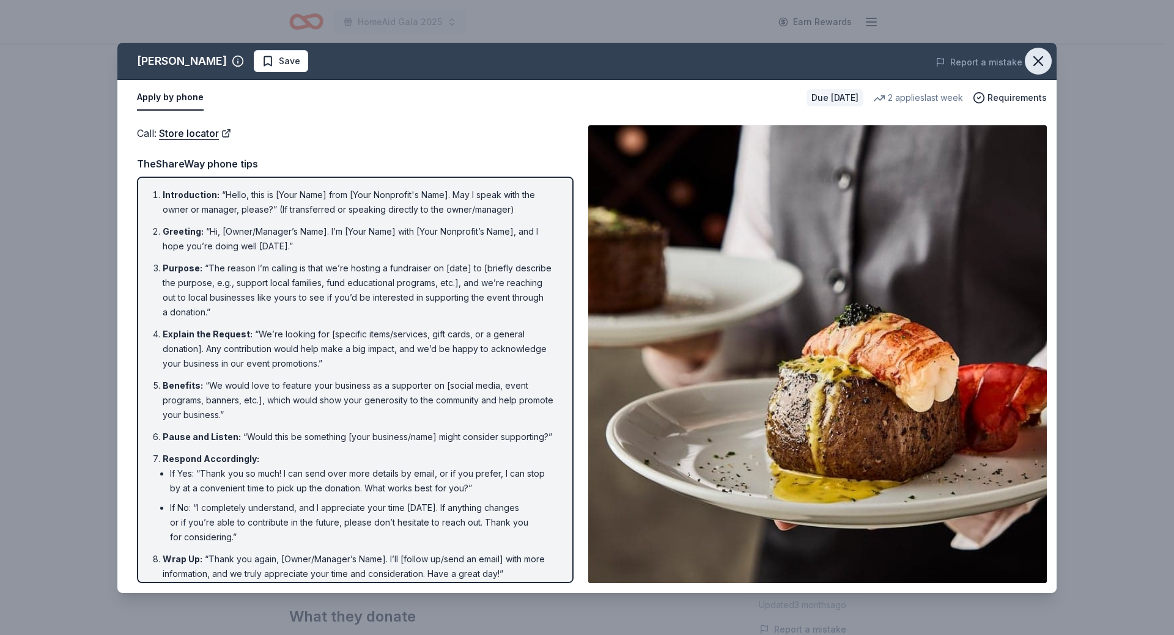
click at [1035, 62] on icon "button" at bounding box center [1038, 61] width 17 height 17
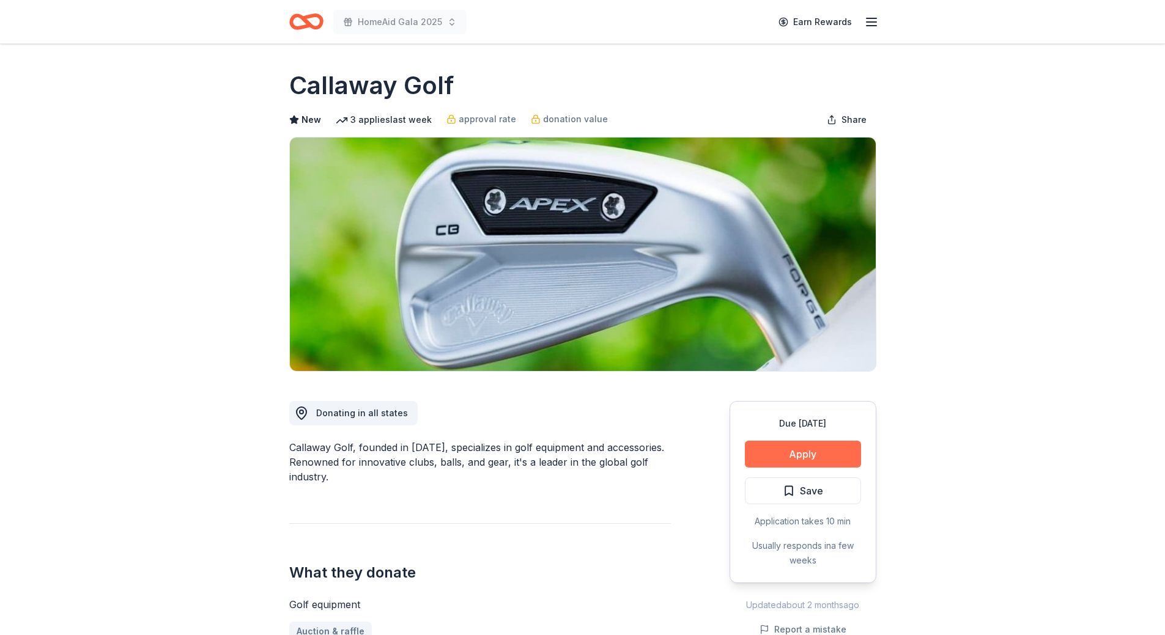
click at [813, 457] on button "Apply" at bounding box center [803, 454] width 116 height 27
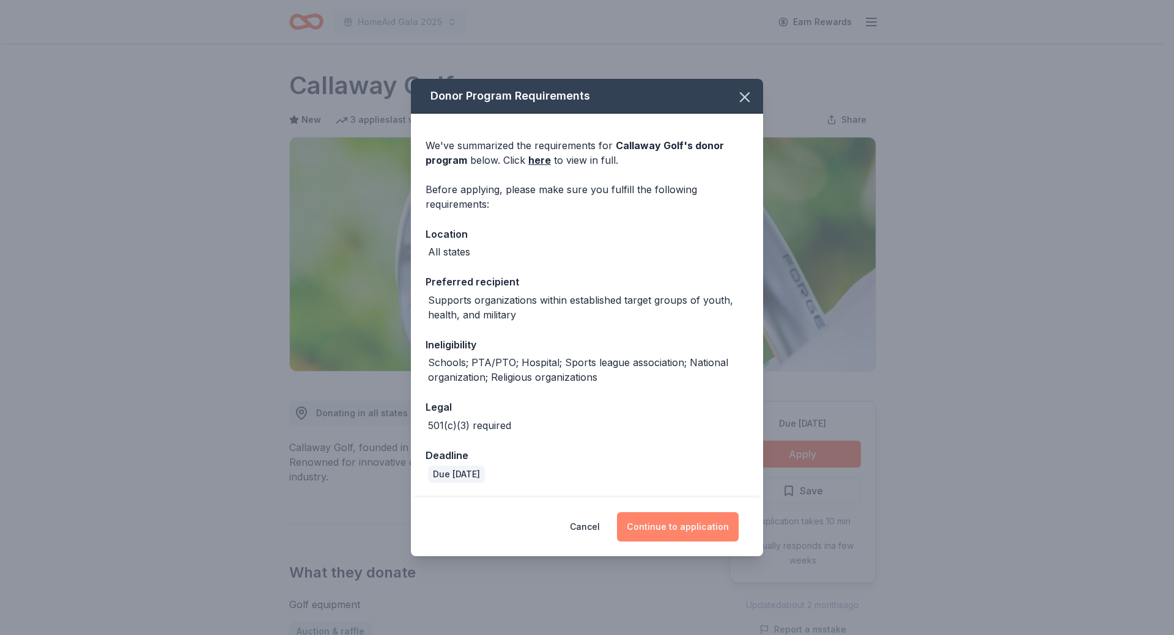
click at [680, 530] on button "Continue to application" at bounding box center [678, 526] width 122 height 29
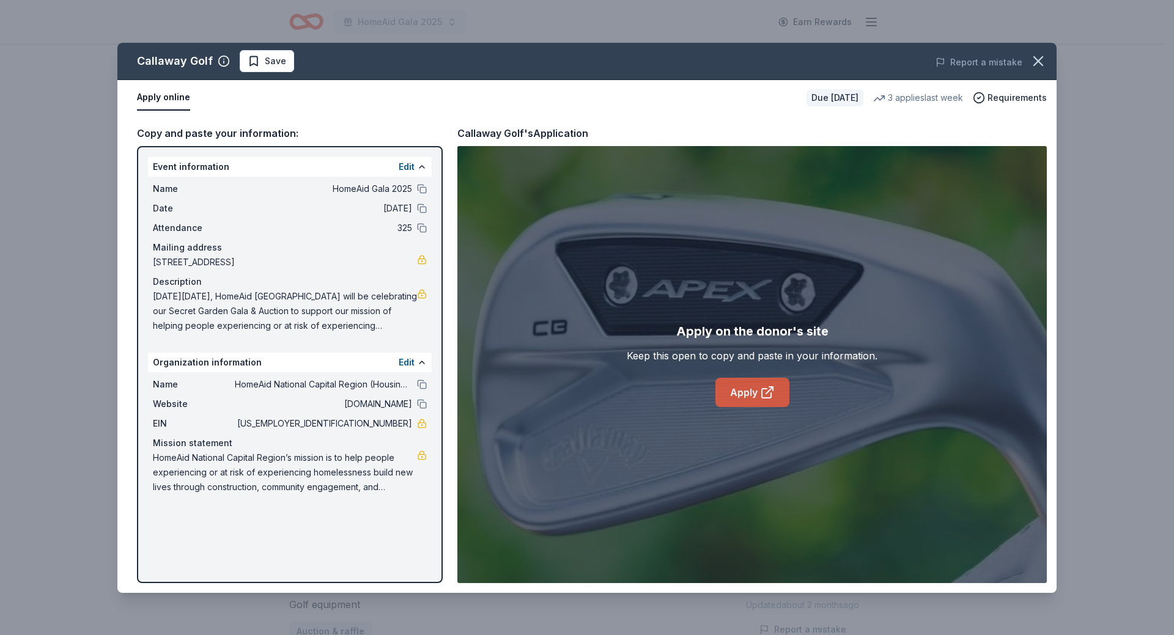
click at [745, 387] on link "Apply" at bounding box center [752, 392] width 74 height 29
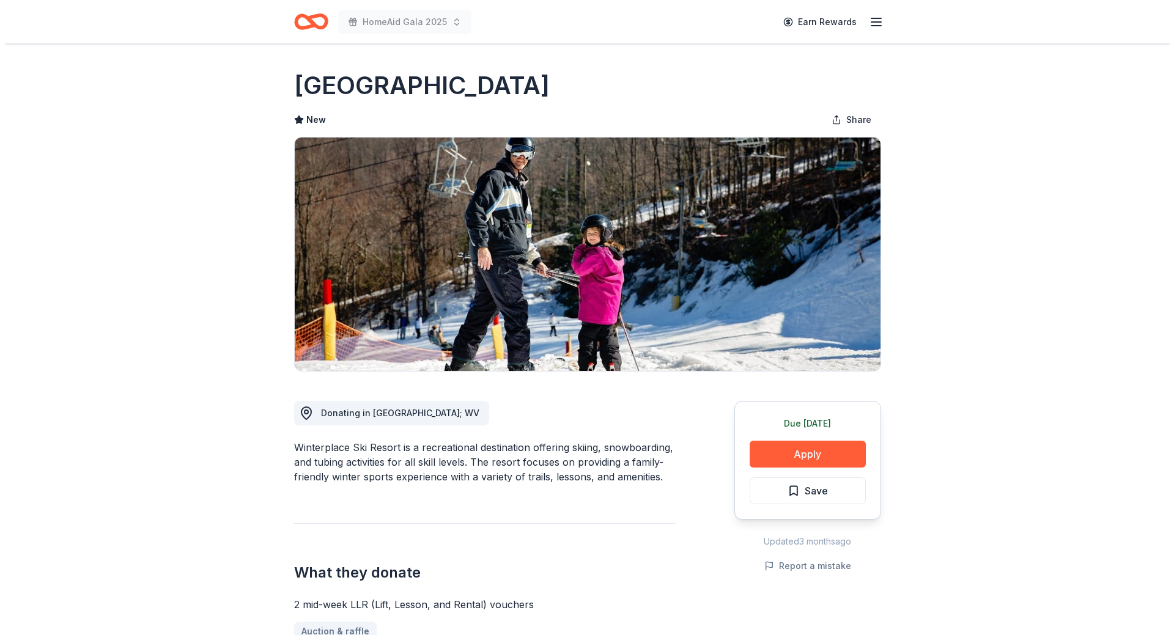
scroll to position [245, 0]
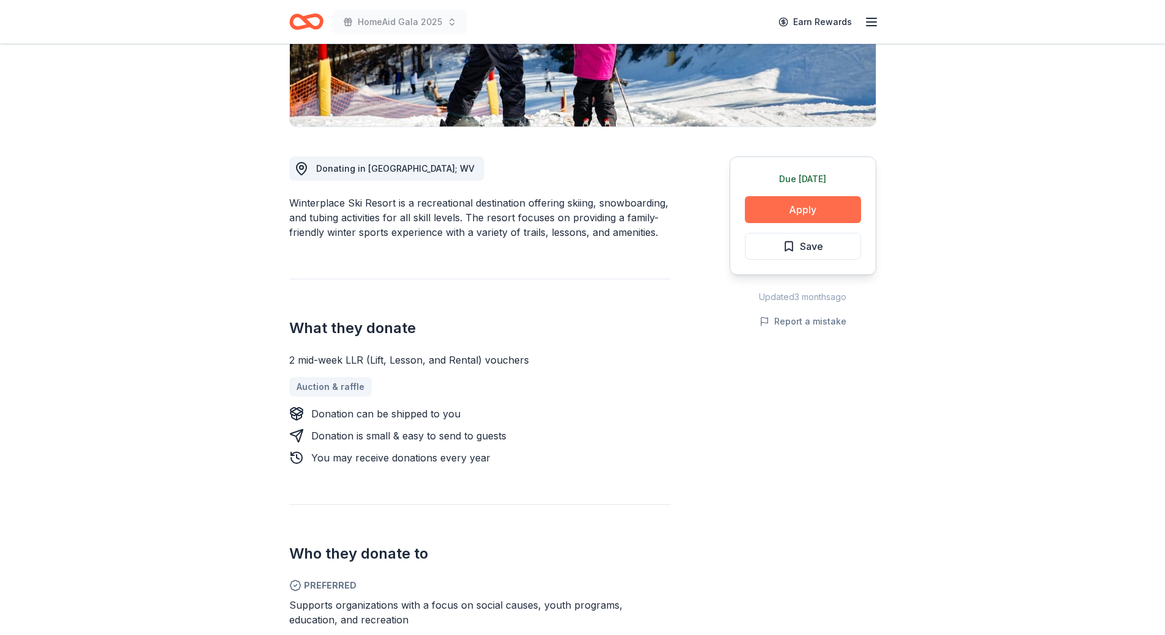
click at [779, 205] on button "Apply" at bounding box center [803, 209] width 116 height 27
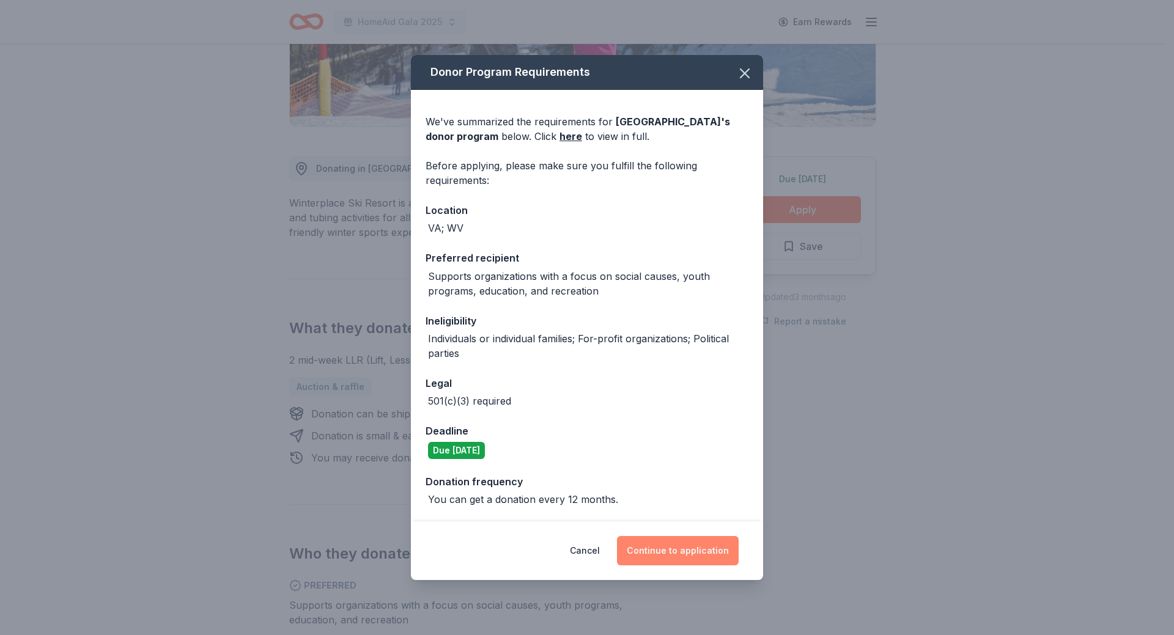
click at [683, 546] on button "Continue to application" at bounding box center [678, 550] width 122 height 29
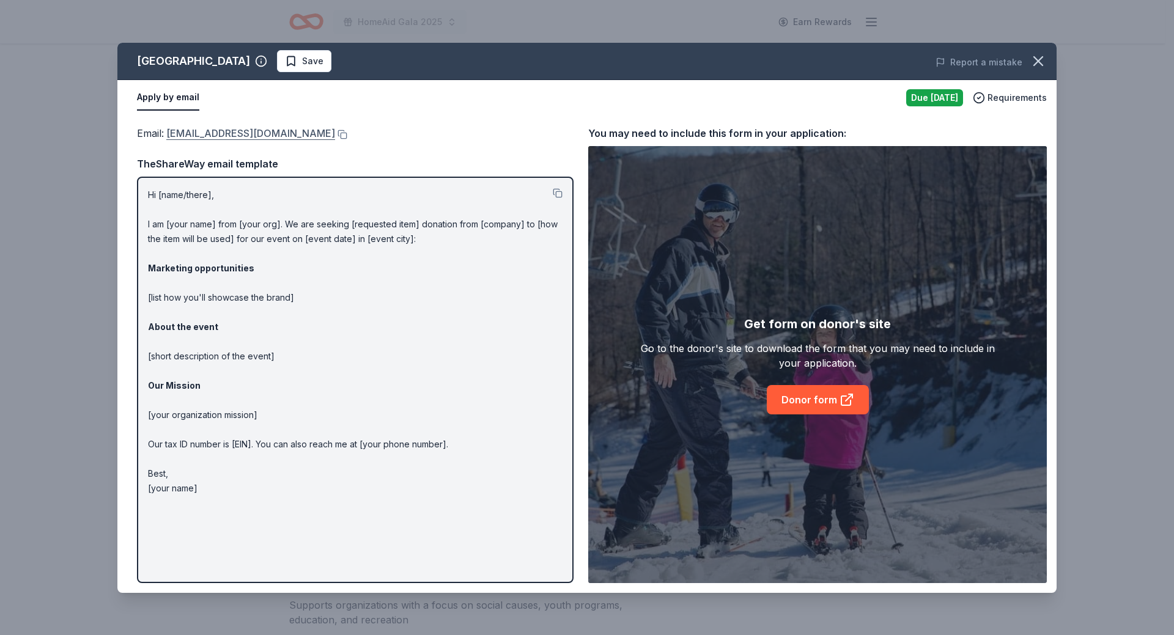
click at [264, 133] on link "winterplace@winterplace.com" at bounding box center [250, 133] width 169 height 16
click at [306, 57] on span "Save" at bounding box center [304, 61] width 39 height 15
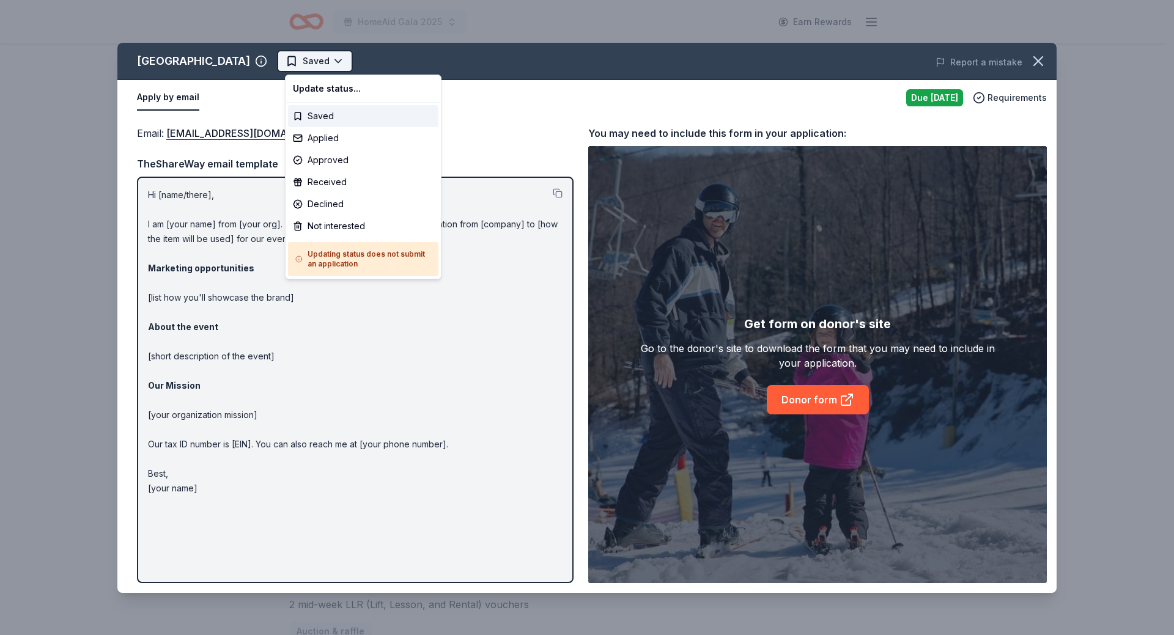
click at [315, 65] on html "HomeAid Gala 2025 Earn Rewards Due today Share Winterplace Ski Resort New Share…" at bounding box center [587, 317] width 1174 height 635
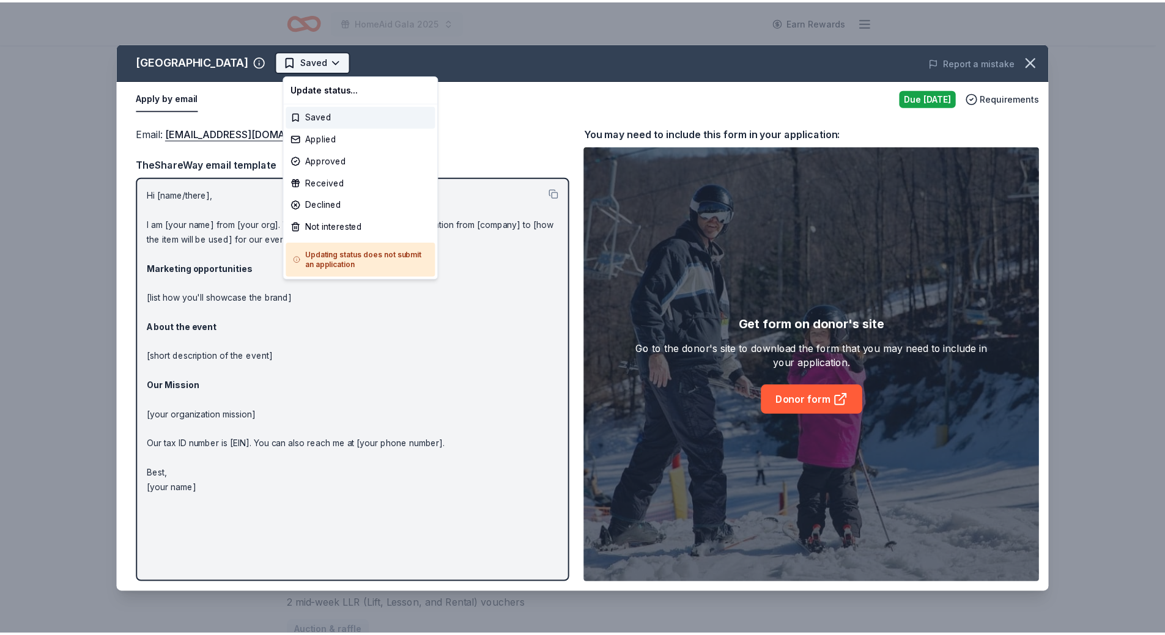
scroll to position [0, 0]
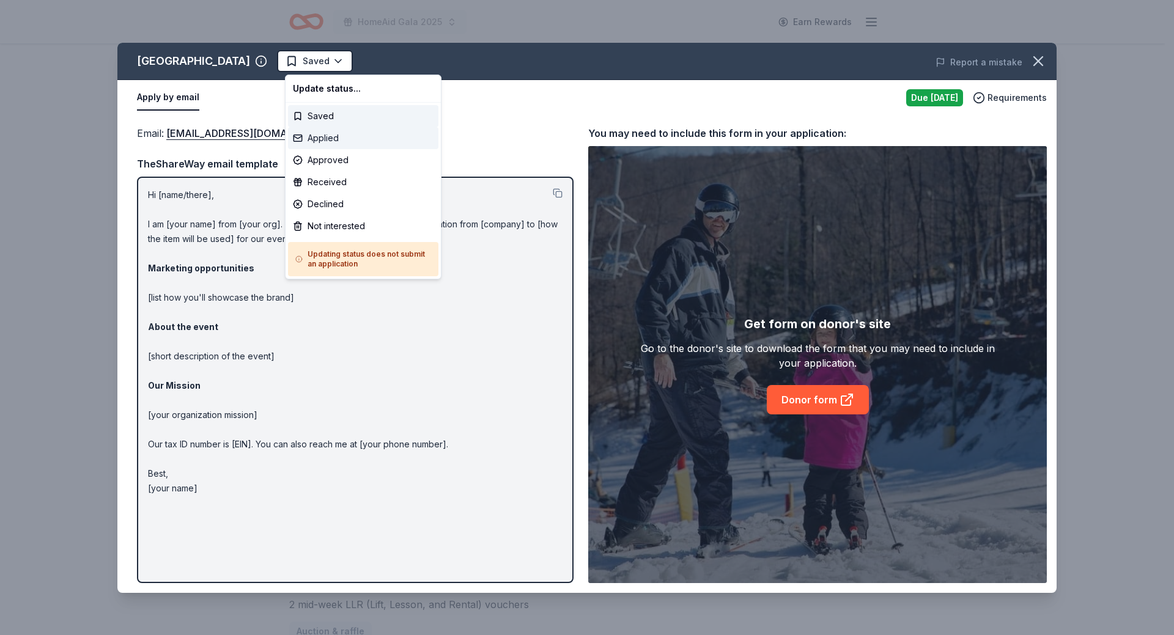
click at [320, 133] on div "Applied" at bounding box center [363, 138] width 150 height 22
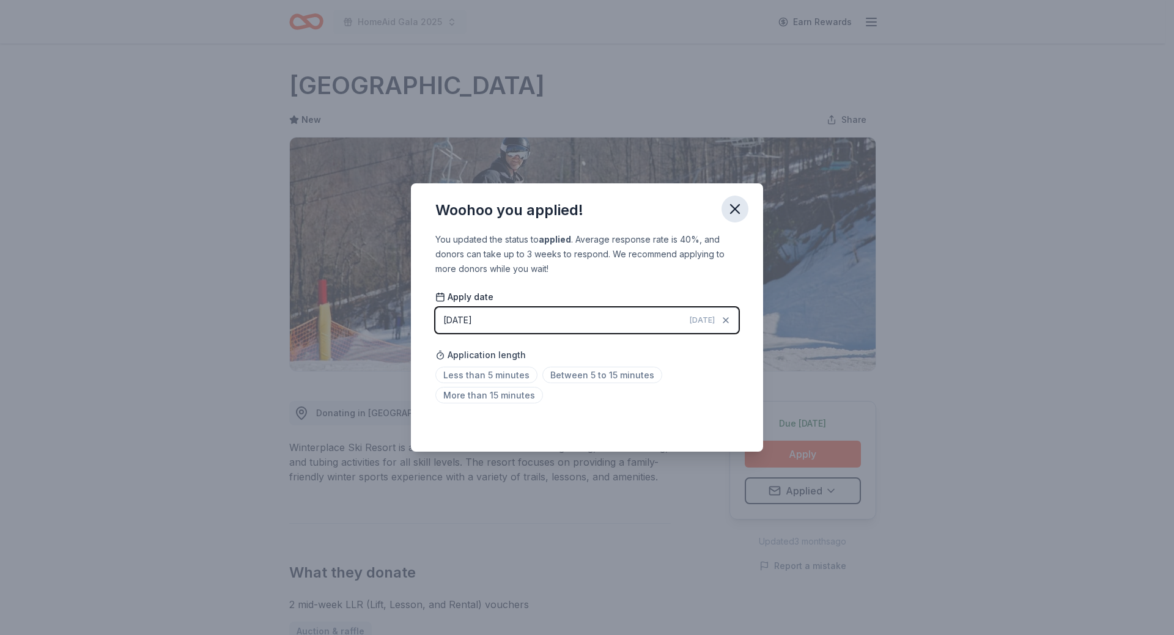
click at [736, 208] on icon "button" at bounding box center [735, 209] width 9 height 9
